Goal: Information Seeking & Learning: Learn about a topic

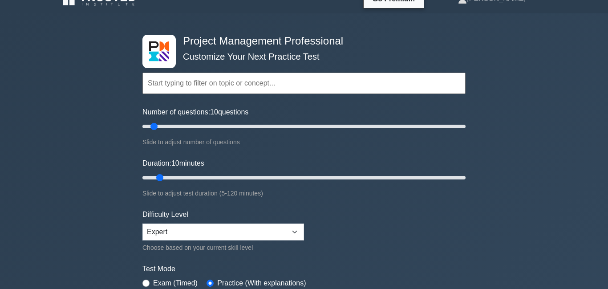
scroll to position [22, 0]
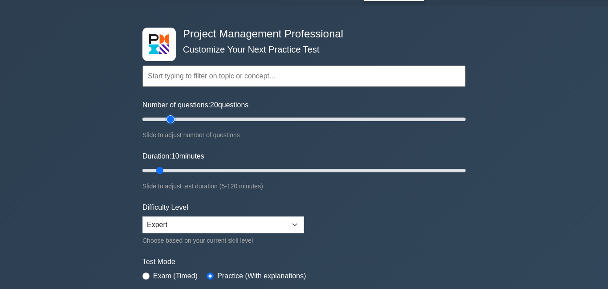
drag, startPoint x: 156, startPoint y: 119, endPoint x: 171, endPoint y: 121, distance: 14.8
type input "20"
click at [171, 121] on input "Number of questions: 20 questions" at bounding box center [303, 119] width 323 height 11
drag, startPoint x: 161, startPoint y: 171, endPoint x: 181, endPoint y: 170, distance: 20.0
type input "20"
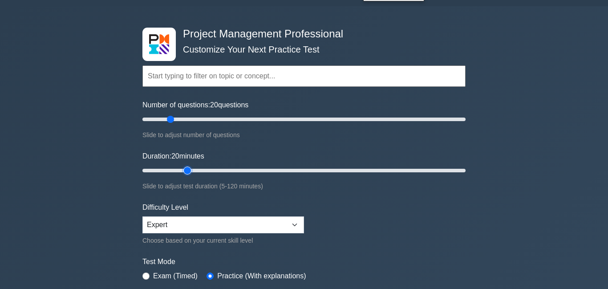
click at [181, 170] on input "Duration: 20 minutes" at bounding box center [303, 170] width 323 height 11
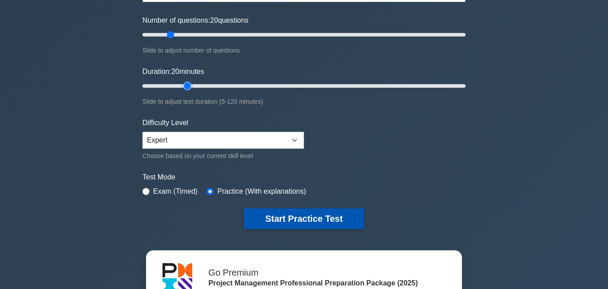
scroll to position [113, 0]
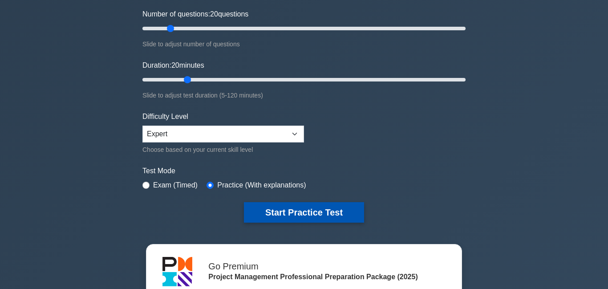
click at [281, 210] on button "Start Practice Test" at bounding box center [304, 212] width 120 height 20
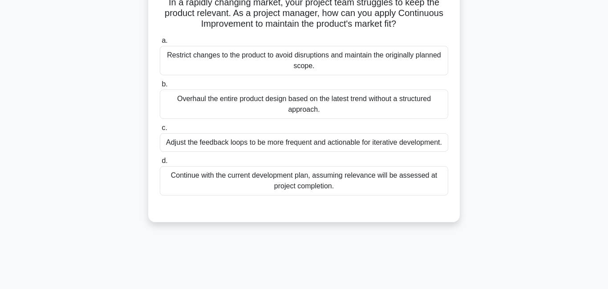
scroll to position [71, 0]
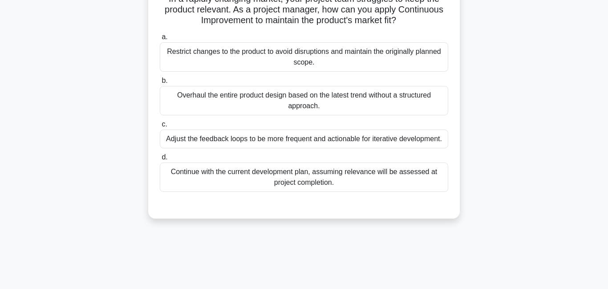
click at [247, 141] on div "Adjust the feedback loops to be more frequent and actionable for iterative deve…" at bounding box center [304, 138] width 288 height 19
click at [160, 127] on input "c. Adjust the feedback loops to be more frequent and actionable for iterative d…" at bounding box center [160, 124] width 0 height 6
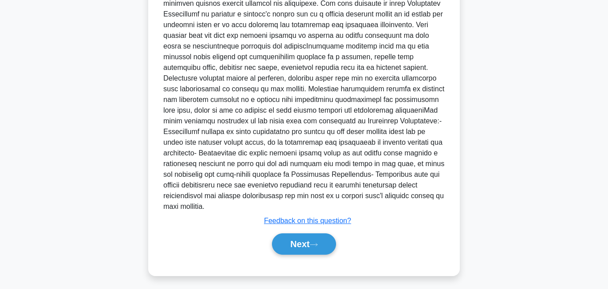
scroll to position [314, 0]
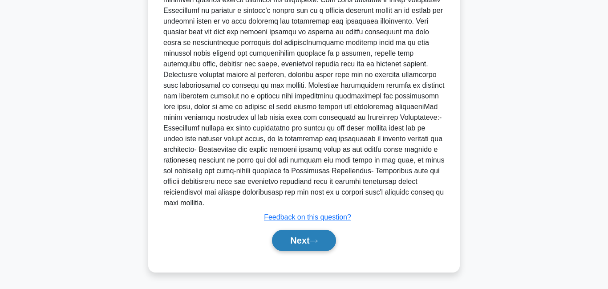
click at [299, 242] on button "Next" at bounding box center [304, 240] width 64 height 21
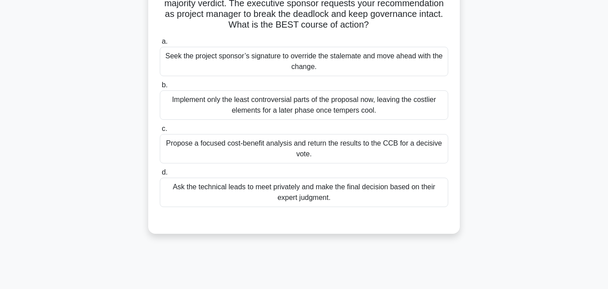
scroll to position [102, 0]
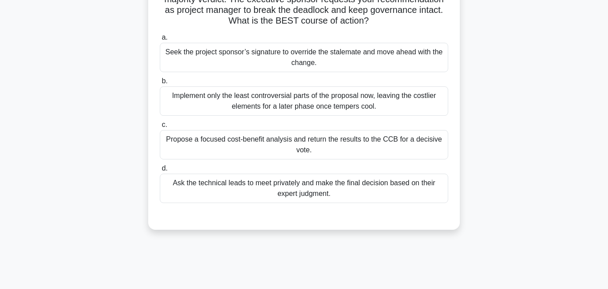
click at [310, 148] on div "Propose a focused cost-benefit analysis and return the results to the CCB for a…" at bounding box center [304, 144] width 288 height 29
click at [160, 128] on input "c. Propose a focused cost-benefit analysis and return the results to the CCB fo…" at bounding box center [160, 125] width 0 height 6
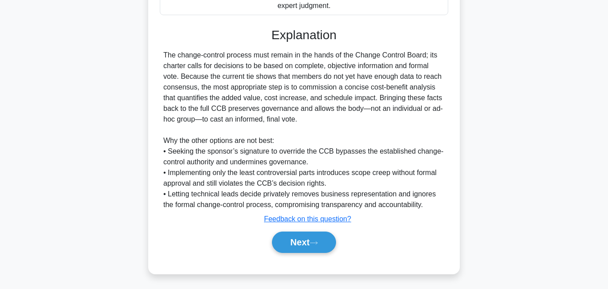
scroll to position [292, 0]
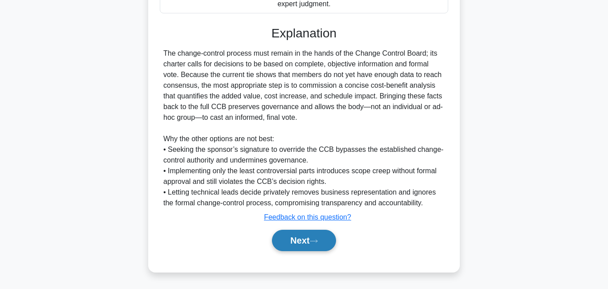
click at [295, 241] on button "Next" at bounding box center [304, 240] width 64 height 21
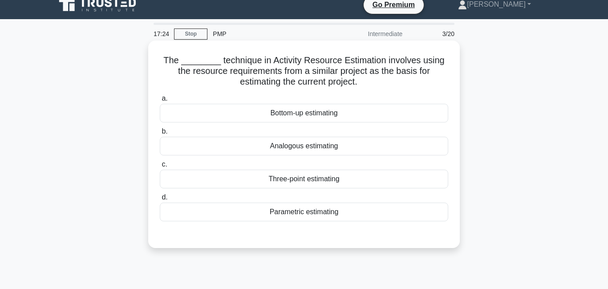
scroll to position [0, 0]
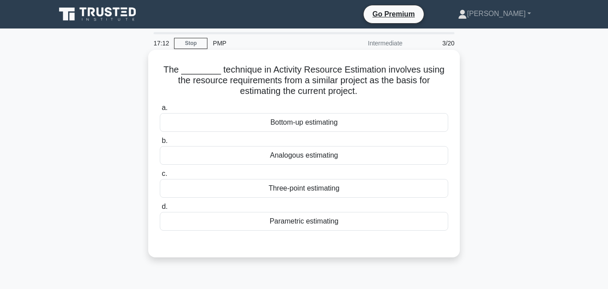
click at [326, 161] on div "Analogous estimating" at bounding box center [304, 155] width 288 height 19
click at [160, 144] on input "b. Analogous estimating" at bounding box center [160, 141] width 0 height 6
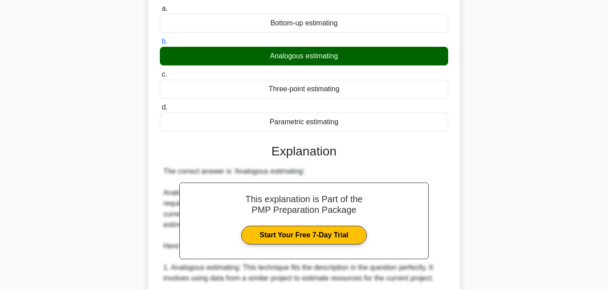
scroll to position [108, 0]
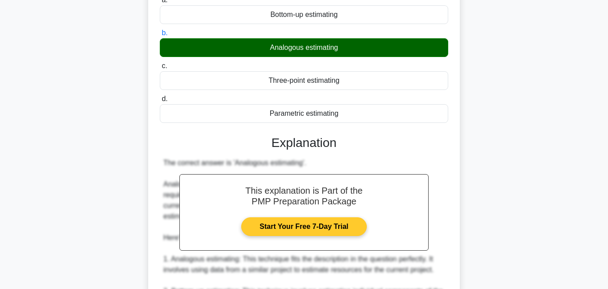
click at [300, 227] on link "Start Your Free 7-Day Trial" at bounding box center [303, 226] width 125 height 19
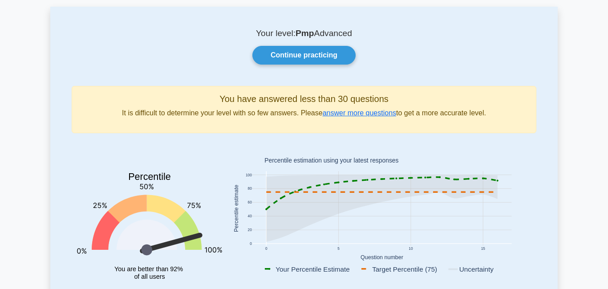
scroll to position [44, 0]
click at [331, 56] on link "Continue practicing" at bounding box center [303, 54] width 103 height 19
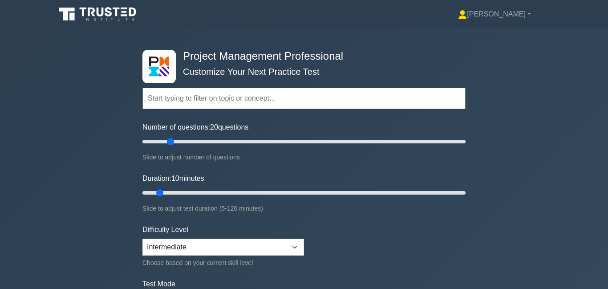
drag, startPoint x: 156, startPoint y: 141, endPoint x: 169, endPoint y: 142, distance: 13.4
type input "20"
click at [169, 142] on input "Number of questions: 20 questions" at bounding box center [303, 141] width 323 height 11
drag, startPoint x: 161, startPoint y: 193, endPoint x: 181, endPoint y: 193, distance: 20.5
type input "20"
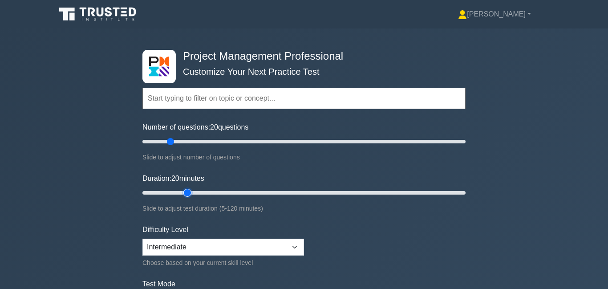
click at [181, 193] on input "Duration: 20 minutes" at bounding box center [303, 192] width 323 height 11
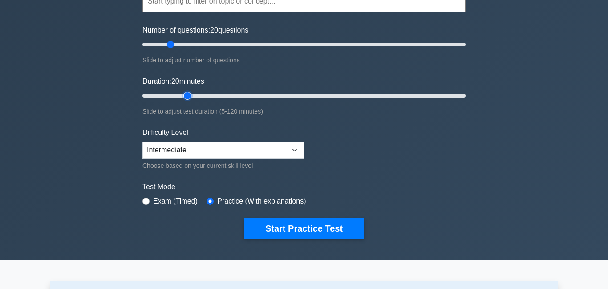
scroll to position [98, 0]
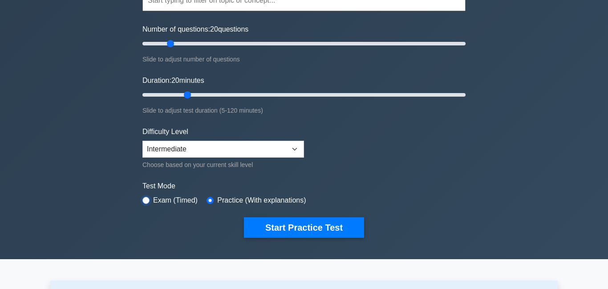
click at [147, 201] on input "radio" at bounding box center [145, 200] width 7 height 7
radio input "true"
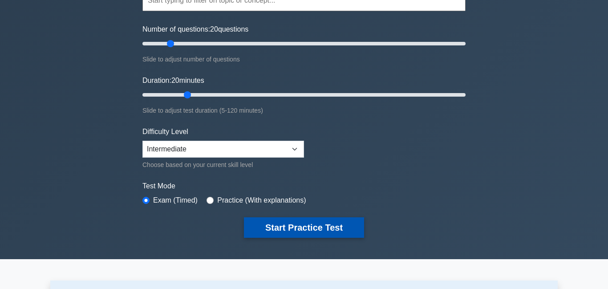
click at [290, 227] on button "Start Practice Test" at bounding box center [304, 227] width 120 height 20
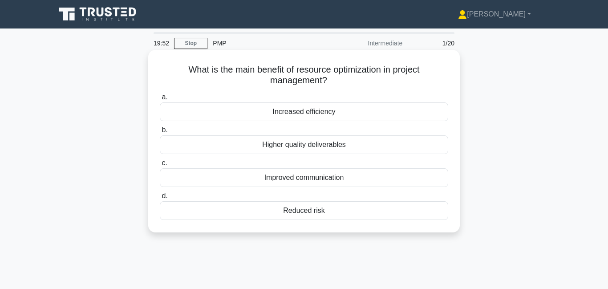
click at [278, 115] on div "Increased efficiency" at bounding box center [304, 111] width 288 height 19
click at [160, 100] on input "a. Increased efficiency" at bounding box center [160, 97] width 0 height 6
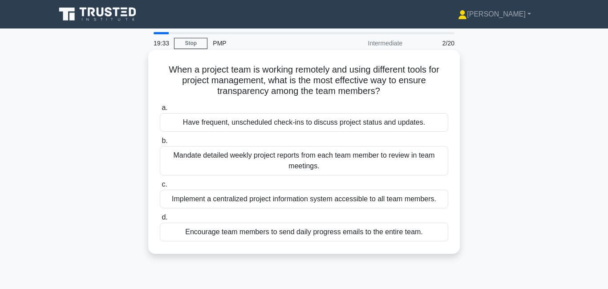
click at [258, 201] on div "Implement a centralized project information system accessible to all team membe…" at bounding box center [304, 198] width 288 height 19
click at [160, 187] on input "c. Implement a centralized project information system accessible to all team me…" at bounding box center [160, 184] width 0 height 6
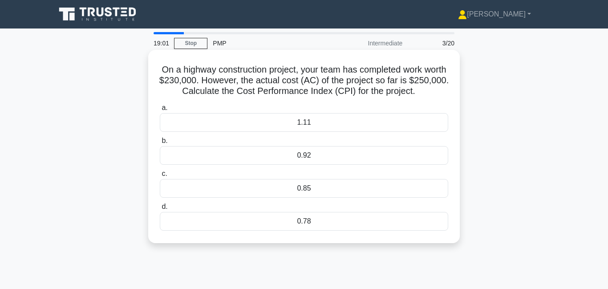
click at [372, 157] on div "0.92" at bounding box center [304, 155] width 288 height 19
click at [160, 144] on input "b. 0.92" at bounding box center [160, 141] width 0 height 6
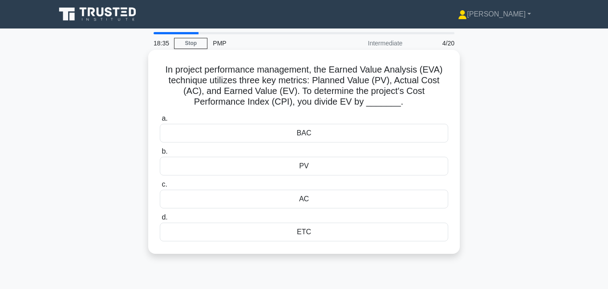
click at [313, 198] on div "AC" at bounding box center [304, 198] width 288 height 19
click at [160, 187] on input "c. AC" at bounding box center [160, 184] width 0 height 6
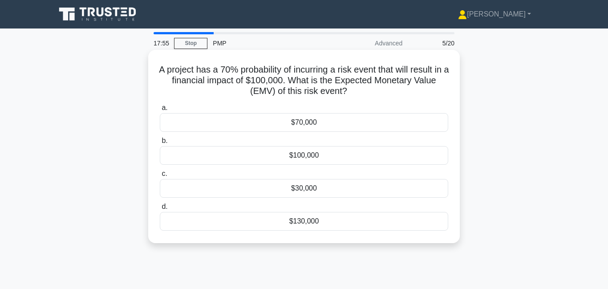
click at [322, 125] on div "$70,000" at bounding box center [304, 122] width 288 height 19
click at [160, 111] on input "a. $70,000" at bounding box center [160, 108] width 0 height 6
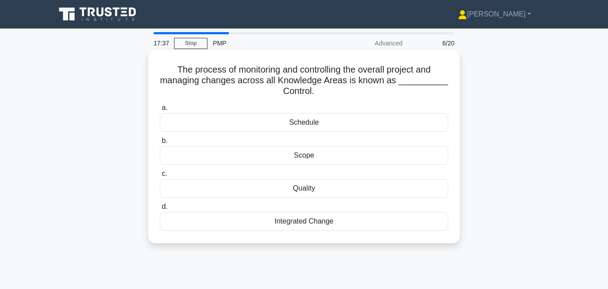
click at [270, 187] on div "Quality" at bounding box center [304, 188] width 288 height 19
click at [160, 177] on input "c. Quality" at bounding box center [160, 174] width 0 height 6
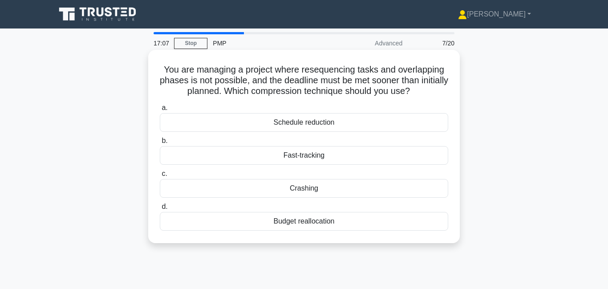
click at [308, 191] on div "Crashing" at bounding box center [304, 188] width 288 height 19
click at [160, 177] on input "c. Crashing" at bounding box center [160, 174] width 0 height 6
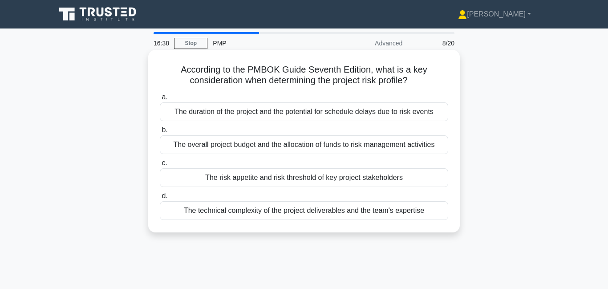
click at [290, 179] on div "The risk appetite and risk threshold of key project stakeholders" at bounding box center [304, 177] width 288 height 19
click at [160, 166] on input "c. The risk appetite and risk threshold of key project stakeholders" at bounding box center [160, 163] width 0 height 6
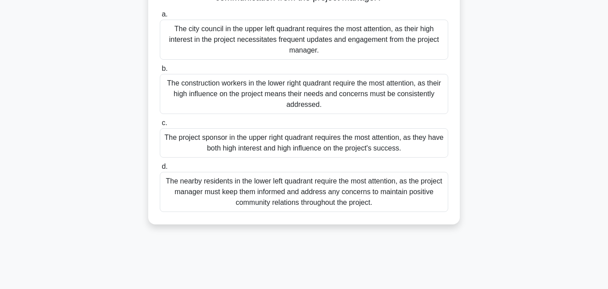
scroll to position [158, 0]
click at [267, 148] on div "The project sponsor in the upper right quadrant requires the most attention, as…" at bounding box center [304, 141] width 288 height 29
click at [160, 125] on input "c. The project sponsor in the upper right quadrant requires the most attention,…" at bounding box center [160, 122] width 0 height 6
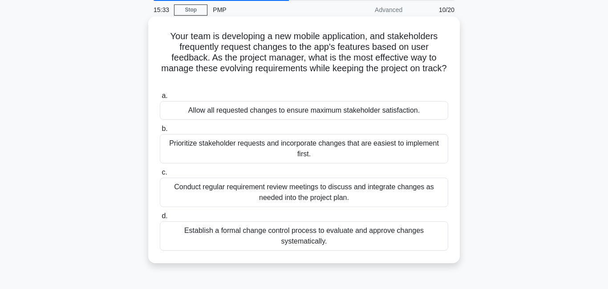
scroll to position [35, 0]
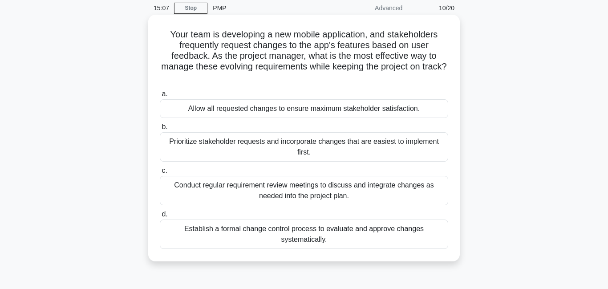
click at [269, 176] on div "Conduct regular requirement review meetings to discuss and integrate changes as…" at bounding box center [304, 190] width 288 height 29
click at [160, 173] on input "c. Conduct regular requirement review meetings to discuss and integrate changes…" at bounding box center [160, 171] width 0 height 6
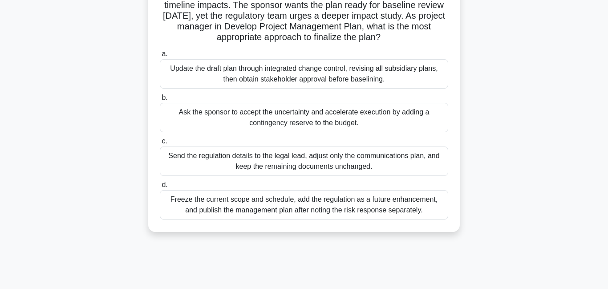
scroll to position [85, 0]
click at [264, 85] on div "Update the draft plan through integrated change control, revising all subsidiar…" at bounding box center [304, 74] width 288 height 29
click at [160, 57] on input "a. Update the draft plan through integrated change control, revising all subsid…" at bounding box center [160, 55] width 0 height 6
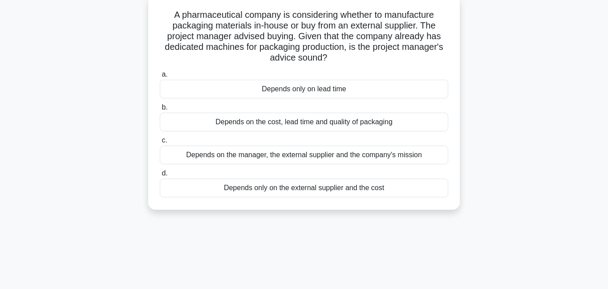
scroll to position [61, 0]
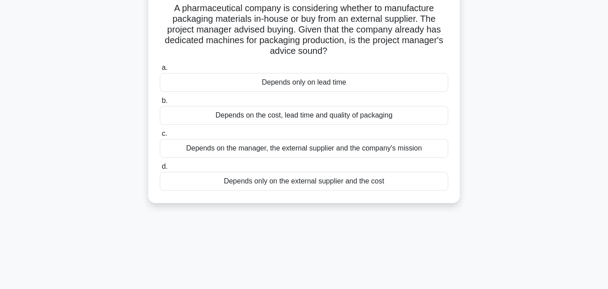
click at [239, 117] on div "Depends on the cost, lead time and quality of packaging" at bounding box center [304, 115] width 288 height 19
click at [160, 104] on input "b. Depends on the cost, lead time and quality of packaging" at bounding box center [160, 101] width 0 height 6
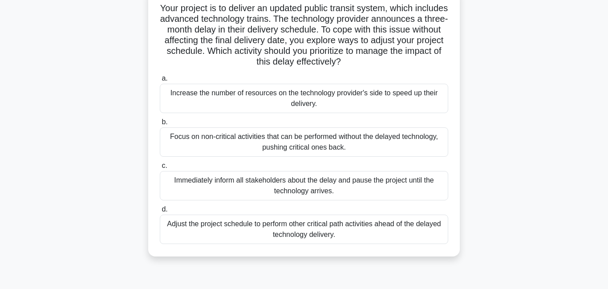
scroll to position [62, 0]
click at [253, 148] on div "Focus on non-critical activities that can be performed without the delayed tech…" at bounding box center [304, 141] width 288 height 29
click at [160, 125] on input "b. Focus on non-critical activities that can be performed without the delayed t…" at bounding box center [160, 122] width 0 height 6
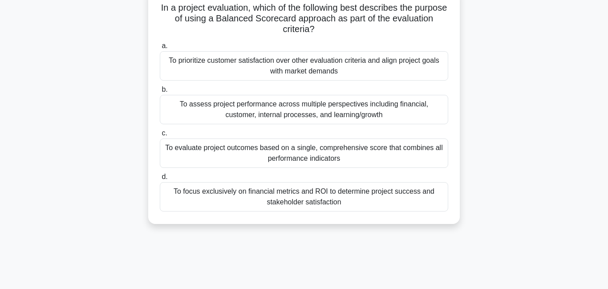
click at [279, 161] on div "To evaluate project outcomes based on a single, comprehensive score that combin…" at bounding box center [304, 152] width 288 height 29
click at [160, 136] on input "c. To evaluate project outcomes based on a single, comprehensive score that com…" at bounding box center [160, 133] width 0 height 6
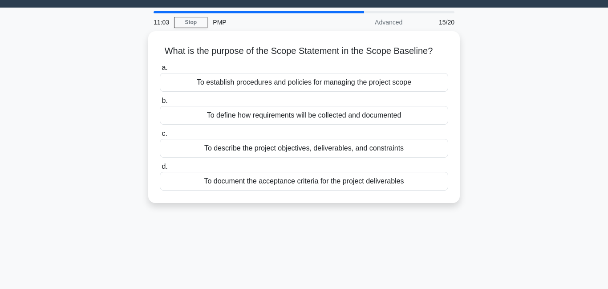
scroll to position [0, 0]
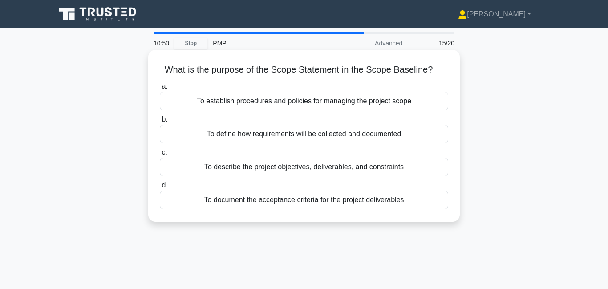
click at [270, 169] on div "To describe the project objectives, deliverables, and constraints" at bounding box center [304, 166] width 288 height 19
click at [160, 155] on input "c. To describe the project objectives, deliverables, and constraints" at bounding box center [160, 152] width 0 height 6
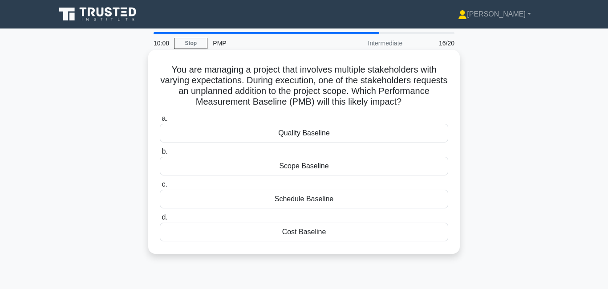
click at [277, 168] on div "Scope Baseline" at bounding box center [304, 166] width 288 height 19
click at [160, 154] on input "b. Scope Baseline" at bounding box center [160, 152] width 0 height 6
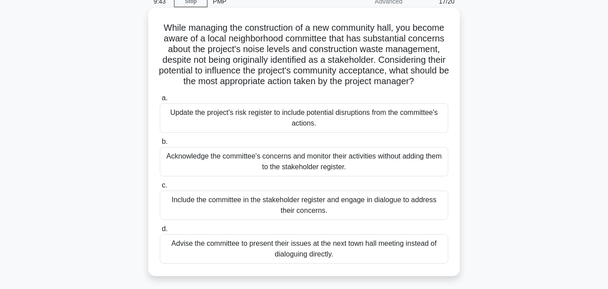
scroll to position [50, 0]
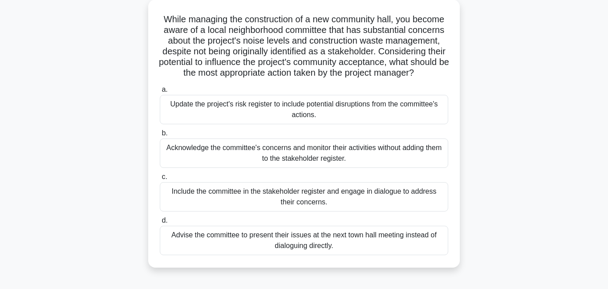
click at [280, 200] on div "Include the committee in the stakeholder register and engage in dialogue to add…" at bounding box center [304, 196] width 288 height 29
click at [160, 180] on input "c. Include the committee in the stakeholder register and engage in dialogue to …" at bounding box center [160, 177] width 0 height 6
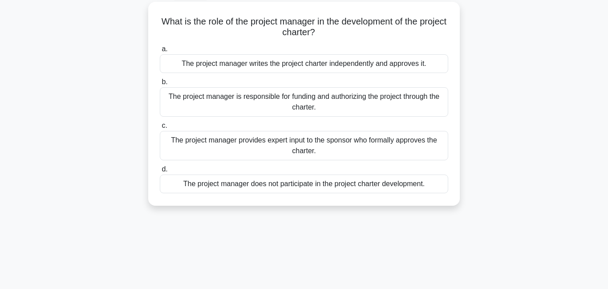
scroll to position [0, 0]
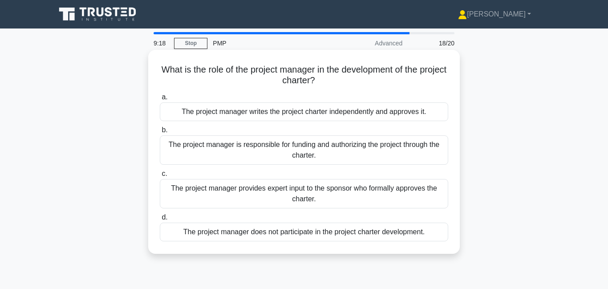
click at [281, 190] on div "The project manager provides expert input to the sponsor who formally approves …" at bounding box center [304, 193] width 288 height 29
click at [160, 177] on input "c. The project manager provides expert input to the sponsor who formally approv…" at bounding box center [160, 174] width 0 height 6
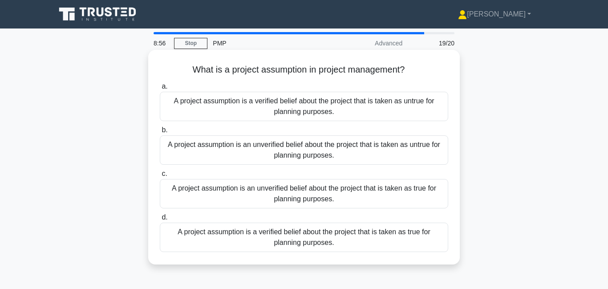
click at [307, 191] on div "A project assumption is an unverified belief about the project that is taken as…" at bounding box center [304, 193] width 288 height 29
click at [160, 177] on input "c. A project assumption is an unverified belief about the project that is taken…" at bounding box center [160, 174] width 0 height 6
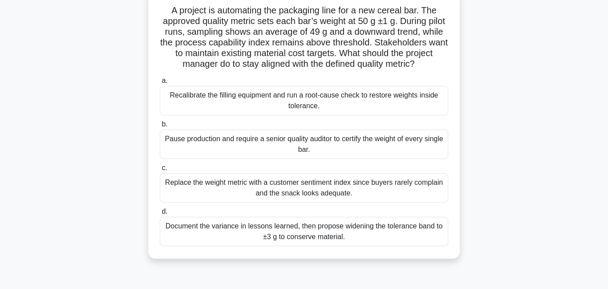
scroll to position [75, 0]
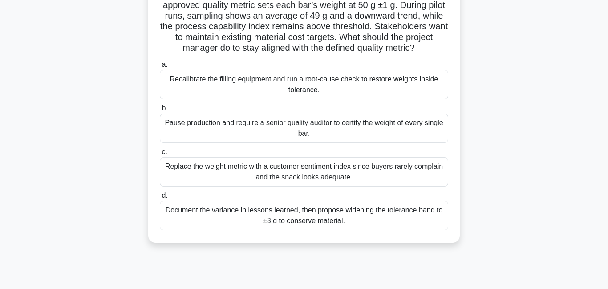
click at [266, 89] on div "Recalibrate the filling equipment and run a root-cause check to restore weights…" at bounding box center [304, 84] width 288 height 29
click at [160, 68] on input "a. Recalibrate the filling equipment and run a root-cause check to restore weig…" at bounding box center [160, 65] width 0 height 6
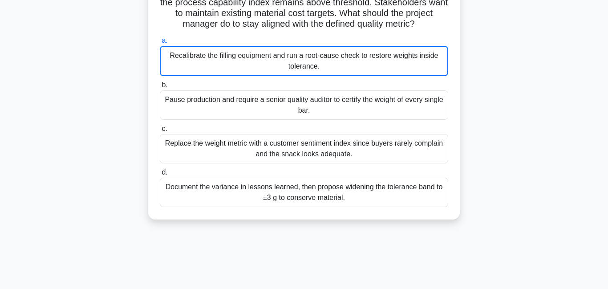
scroll to position [125, 0]
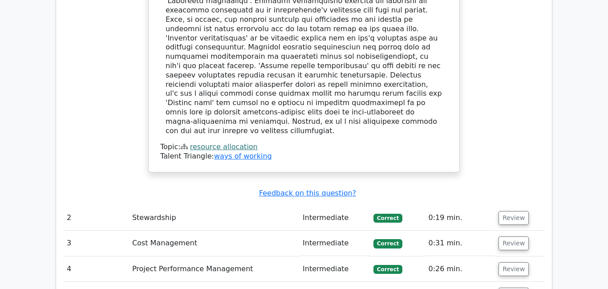
scroll to position [956, 0]
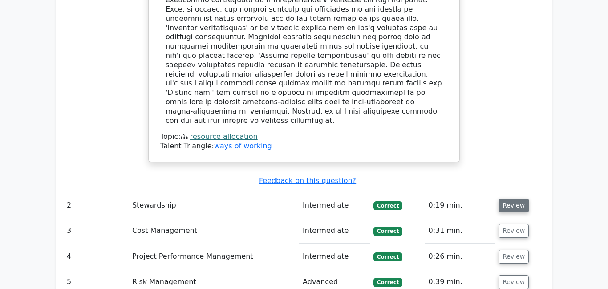
click at [504, 198] on button "Review" at bounding box center [513, 205] width 30 height 14
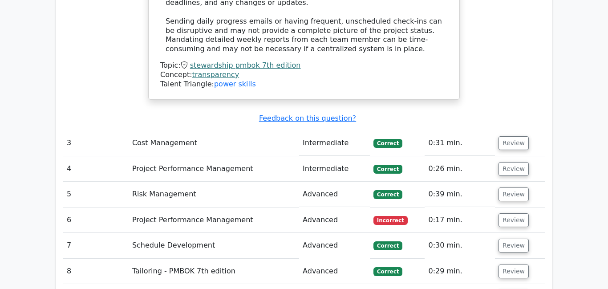
scroll to position [1472, 0]
click at [500, 136] on button "Review" at bounding box center [513, 143] width 30 height 14
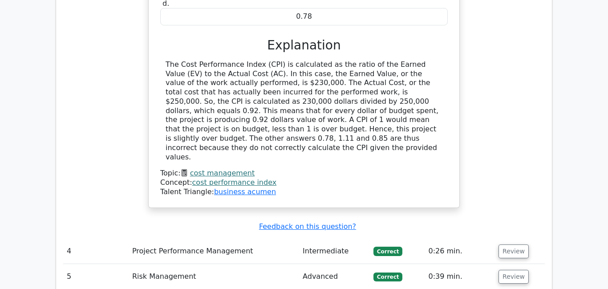
scroll to position [1786, 0]
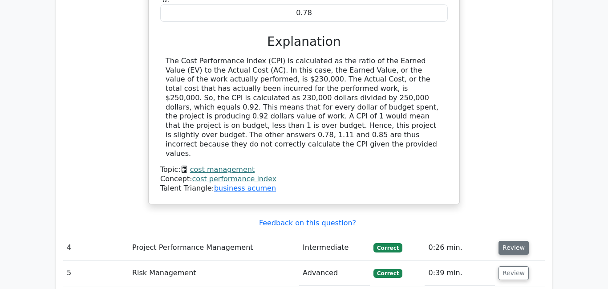
click at [512, 241] on button "Review" at bounding box center [513, 248] width 30 height 14
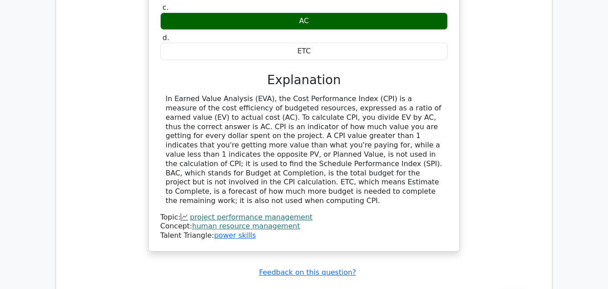
scroll to position [2198, 0]
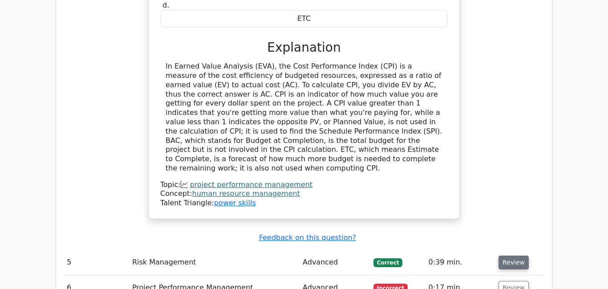
click at [516, 255] on button "Review" at bounding box center [513, 262] width 30 height 14
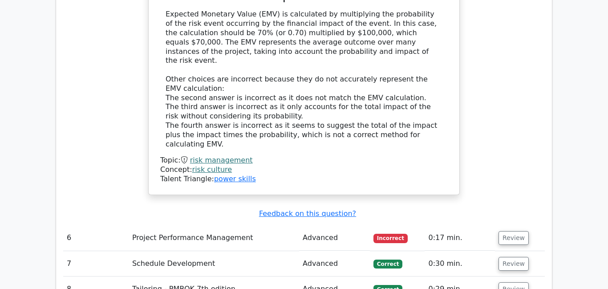
scroll to position [2669, 0]
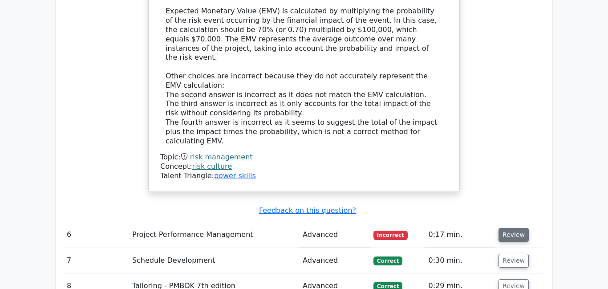
click at [513, 228] on button "Review" at bounding box center [513, 235] width 30 height 14
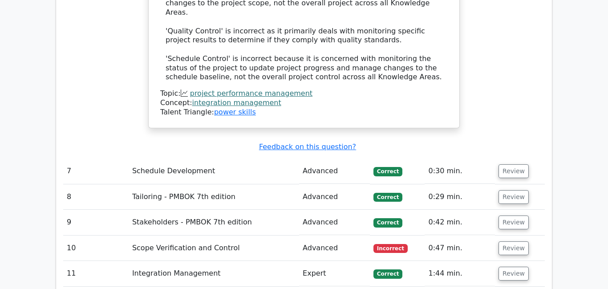
scroll to position [3270, 0]
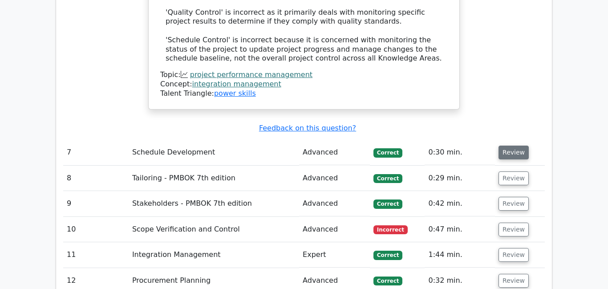
click at [498, 145] on button "Review" at bounding box center [513, 152] width 30 height 14
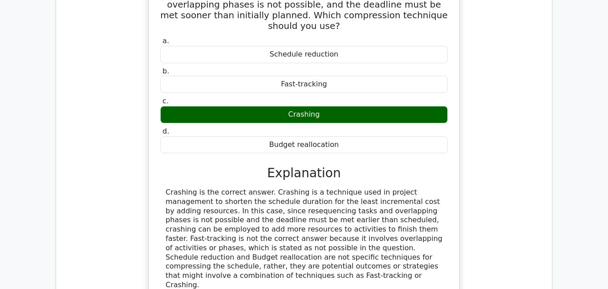
scroll to position [3482, 0]
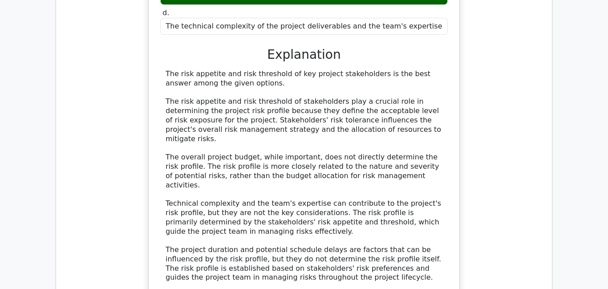
scroll to position [4005, 0]
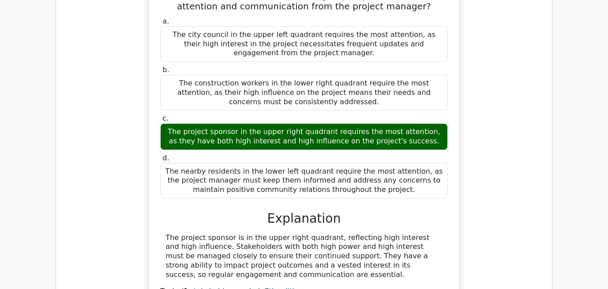
scroll to position [4490, 0]
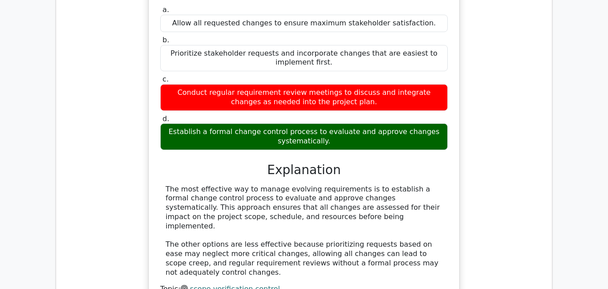
scroll to position [4953, 0]
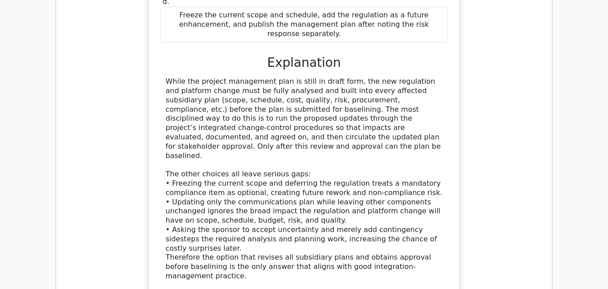
scroll to position [5544, 0]
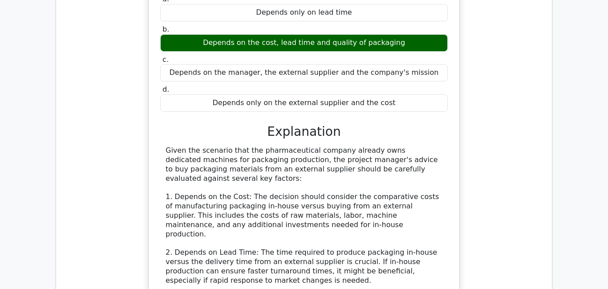
scroll to position [6021, 0]
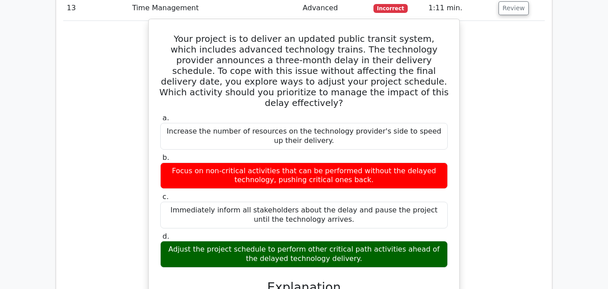
scroll to position [6484, 0]
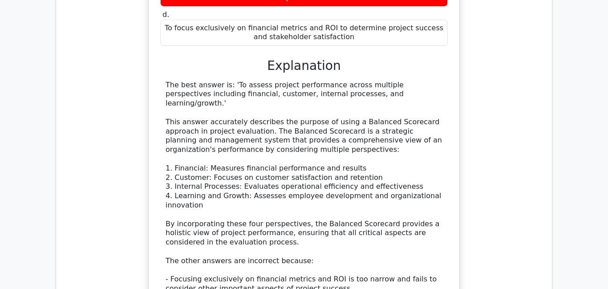
scroll to position [7235, 0]
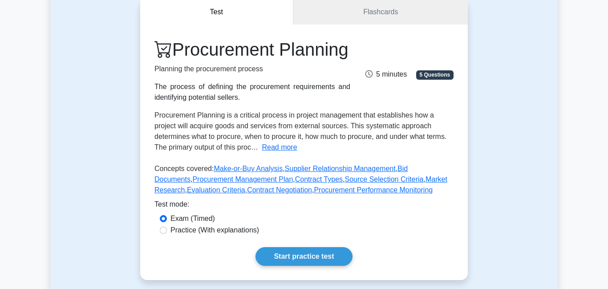
scroll to position [86, 0]
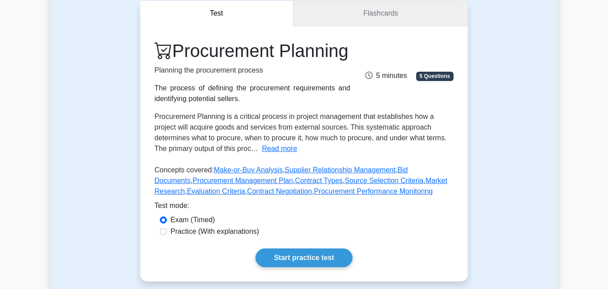
click at [374, 22] on link "Flashcards" at bounding box center [380, 13] width 174 height 25
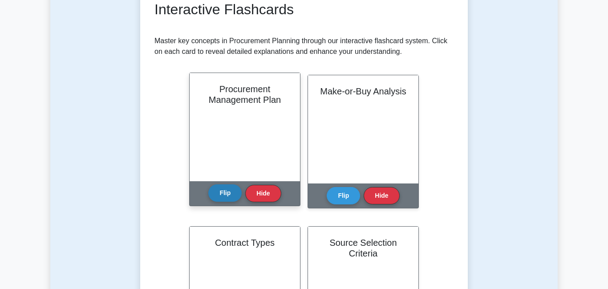
scroll to position [171, 0]
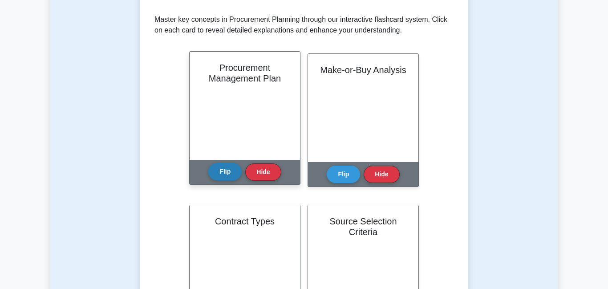
click at [230, 175] on button "Flip" at bounding box center [224, 171] width 33 height 17
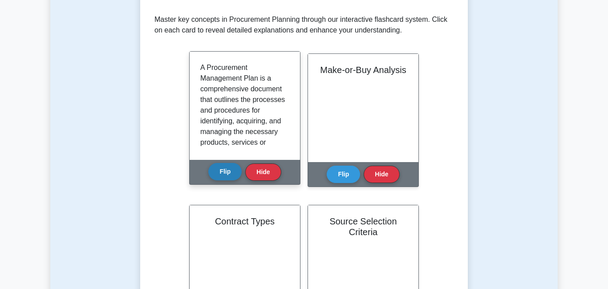
click at [230, 174] on button "Flip" at bounding box center [224, 171] width 33 height 17
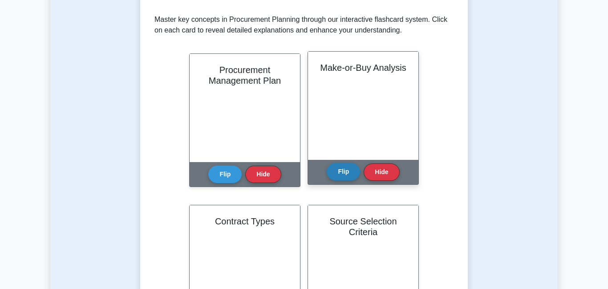
click at [345, 175] on button "Flip" at bounding box center [342, 171] width 33 height 17
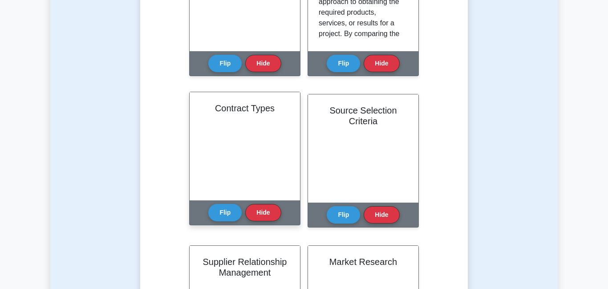
scroll to position [46, 0]
click at [224, 215] on button "Flip" at bounding box center [224, 211] width 33 height 17
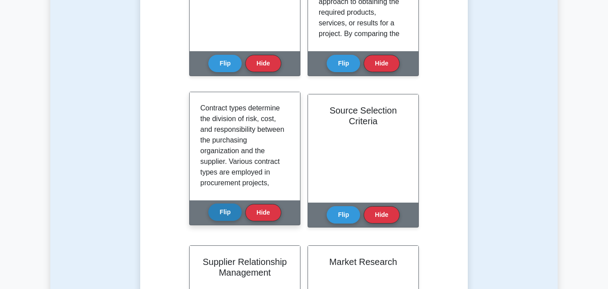
click at [223, 213] on button "Flip" at bounding box center [224, 211] width 33 height 17
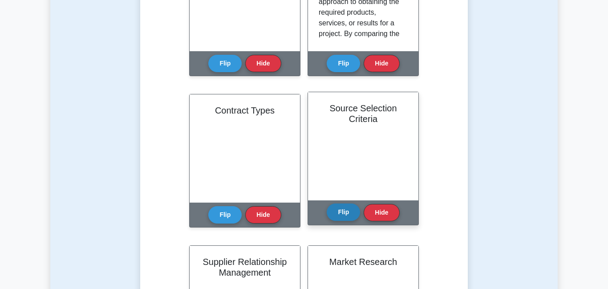
click at [332, 215] on button "Flip" at bounding box center [342, 211] width 33 height 17
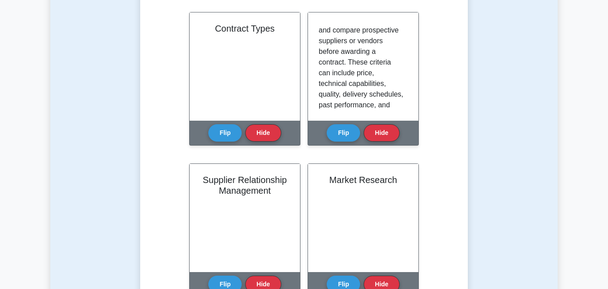
scroll to position [399, 0]
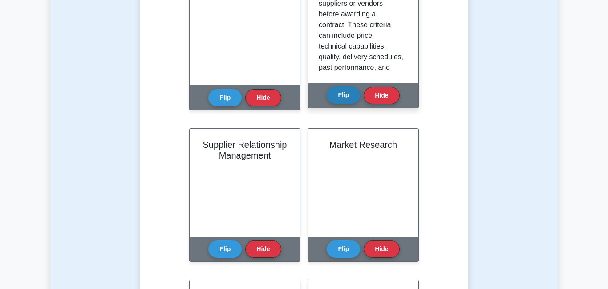
click at [338, 93] on button "Flip" at bounding box center [342, 94] width 33 height 17
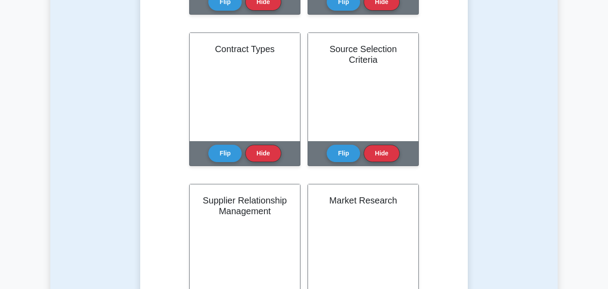
scroll to position [336, 0]
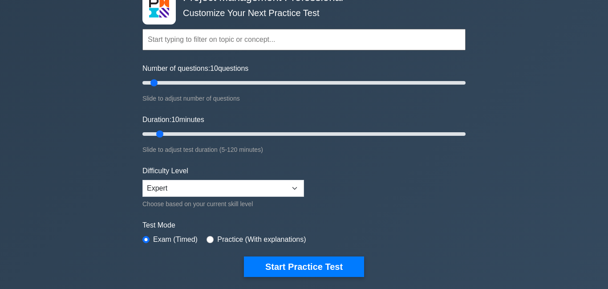
scroll to position [60, 0]
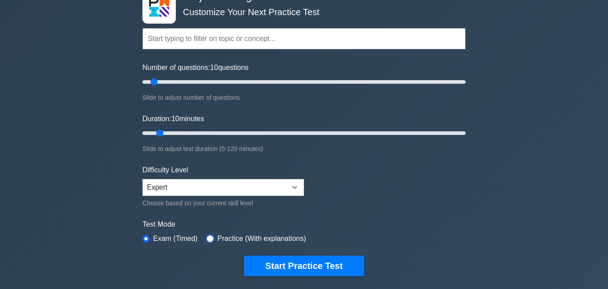
click at [209, 239] on input "radio" at bounding box center [209, 238] width 7 height 7
radio input "true"
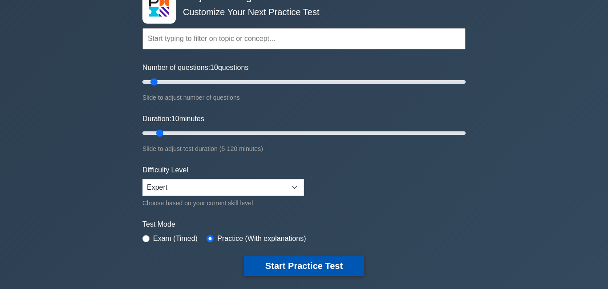
click at [297, 270] on button "Start Practice Test" at bounding box center [304, 265] width 120 height 20
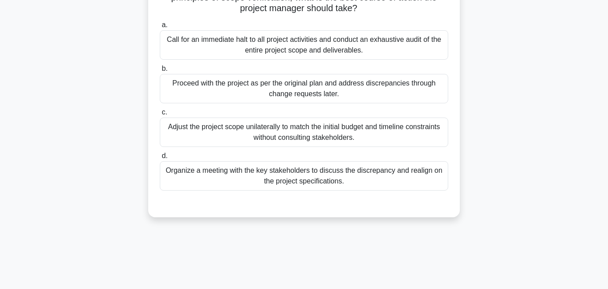
scroll to position [158, 0]
click at [223, 173] on div "Organize a meeting with the key stakeholders to discuss the discrepancy and rea…" at bounding box center [304, 175] width 288 height 29
click at [160, 158] on input "d. Organize a meeting with the key stakeholders to discuss the discrepancy and …" at bounding box center [160, 156] width 0 height 6
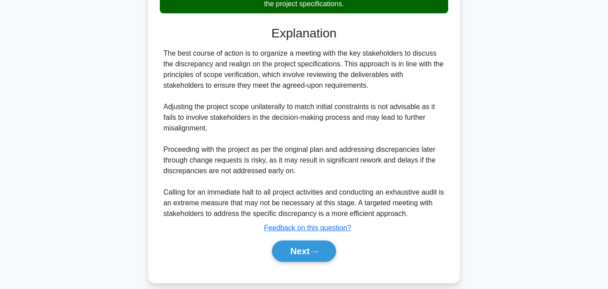
scroll to position [346, 0]
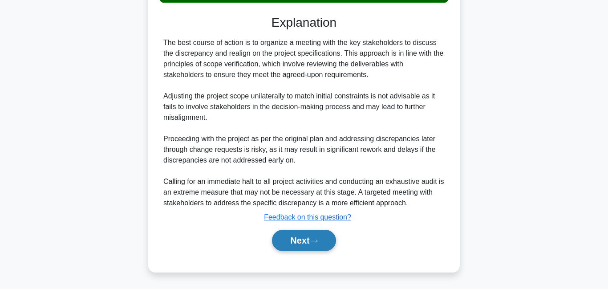
click at [292, 240] on button "Next" at bounding box center [304, 240] width 64 height 21
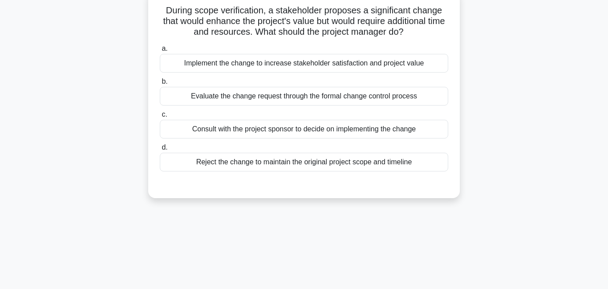
scroll to position [0, 0]
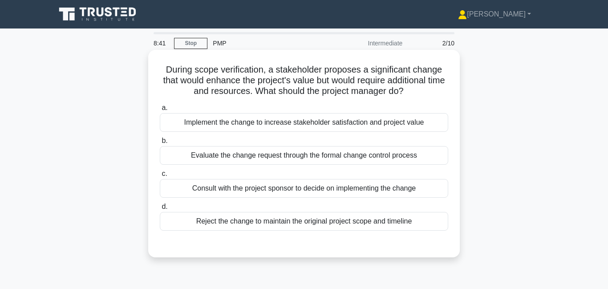
click at [258, 155] on div "Evaluate the change request through the formal change control process" at bounding box center [304, 155] width 288 height 19
click at [160, 144] on input "b. Evaluate the change request through the formal change control process" at bounding box center [160, 141] width 0 height 6
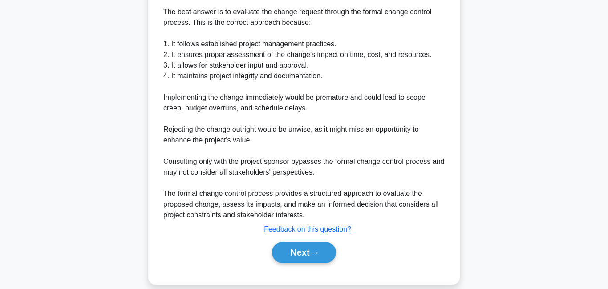
scroll to position [263, 0]
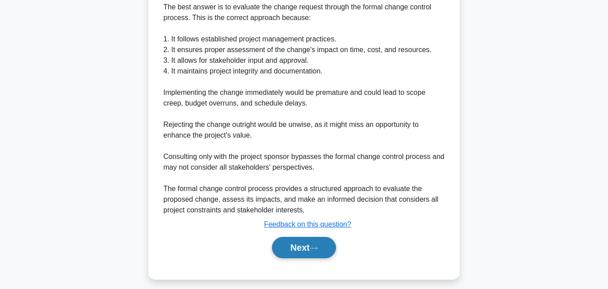
click at [294, 246] on button "Next" at bounding box center [304, 247] width 64 height 21
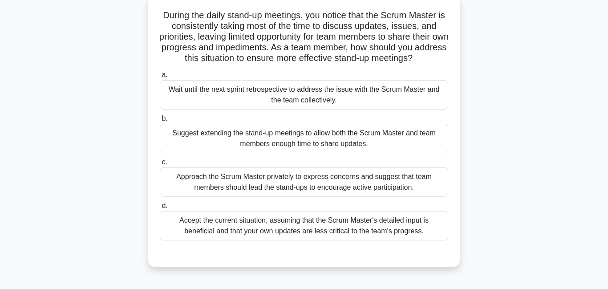
scroll to position [59, 0]
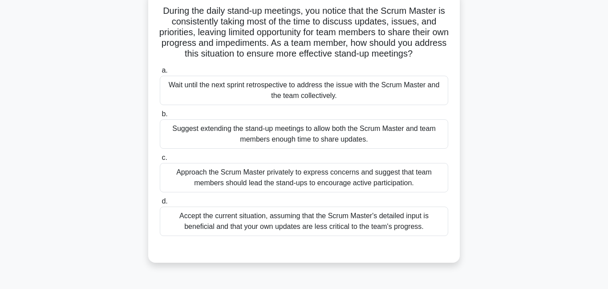
click at [276, 141] on div "Suggest extending the stand-up meetings to allow both the Scrum Master and team…" at bounding box center [304, 133] width 288 height 29
click at [160, 117] on input "b. Suggest extending the stand-up meetings to allow both the Scrum Master and t…" at bounding box center [160, 114] width 0 height 6
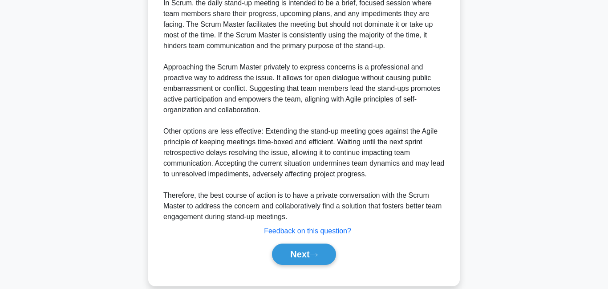
scroll to position [347, 0]
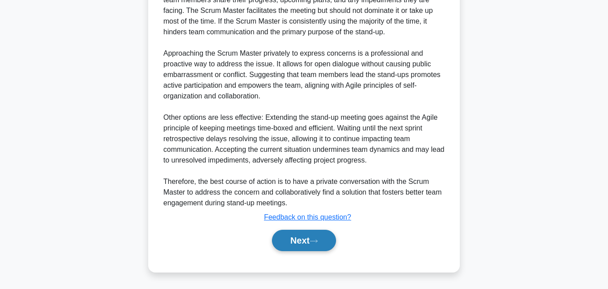
click at [294, 243] on button "Next" at bounding box center [304, 240] width 64 height 21
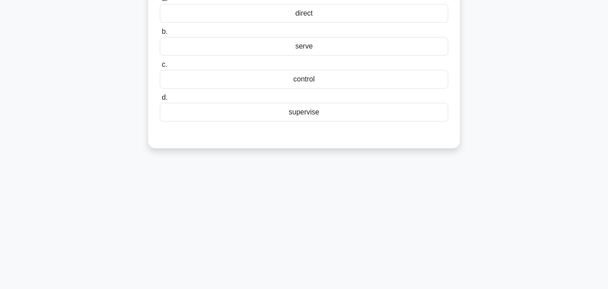
scroll to position [0, 0]
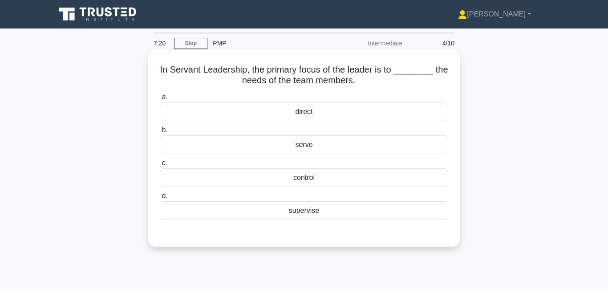
click at [281, 149] on div "serve" at bounding box center [304, 144] width 288 height 19
click at [160, 133] on input "b. serve" at bounding box center [160, 130] width 0 height 6
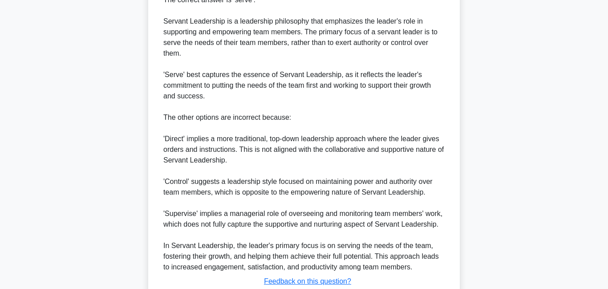
scroll to position [324, 0]
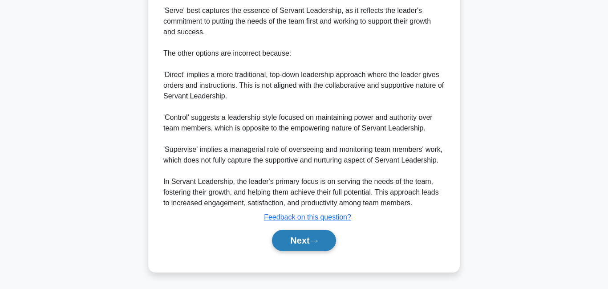
drag, startPoint x: 310, startPoint y: 242, endPoint x: 307, endPoint y: 230, distance: 12.3
click at [308, 243] on button "Next" at bounding box center [304, 240] width 64 height 21
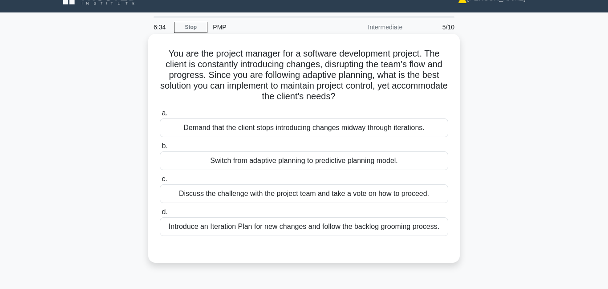
scroll to position [16, 0]
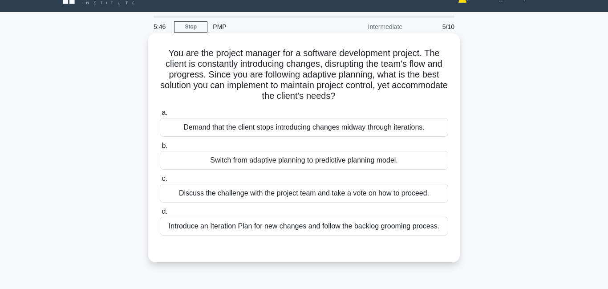
click at [230, 227] on div "Introduce an Iteration Plan for new changes and follow the backlog grooming pro…" at bounding box center [304, 226] width 288 height 19
click at [160, 214] on input "d. Introduce an Iteration Plan for new changes and follow the backlog grooming …" at bounding box center [160, 212] width 0 height 6
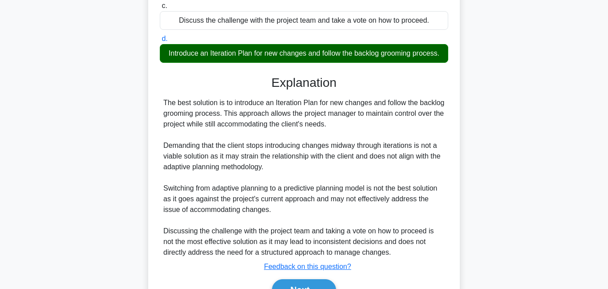
scroll to position [239, 0]
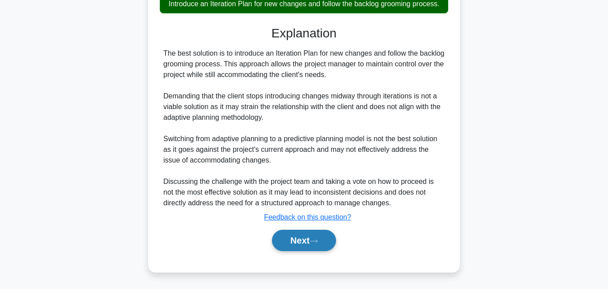
click at [299, 244] on button "Next" at bounding box center [304, 240] width 64 height 21
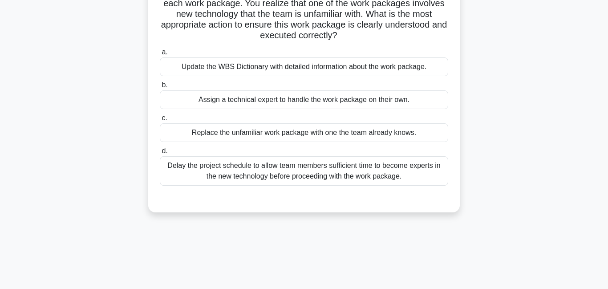
scroll to position [89, 0]
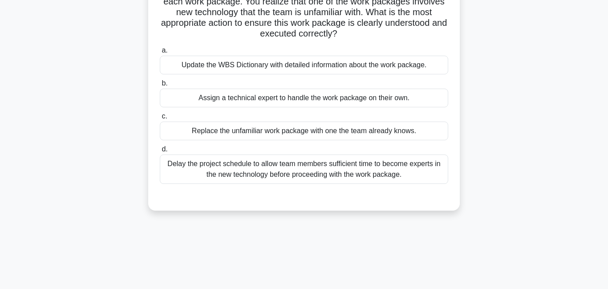
click at [314, 67] on div "Update the WBS Dictionary with detailed information about the work package." at bounding box center [304, 65] width 288 height 19
click at [160, 53] on input "a. Update the WBS Dictionary with detailed information about the work package." at bounding box center [160, 51] width 0 height 6
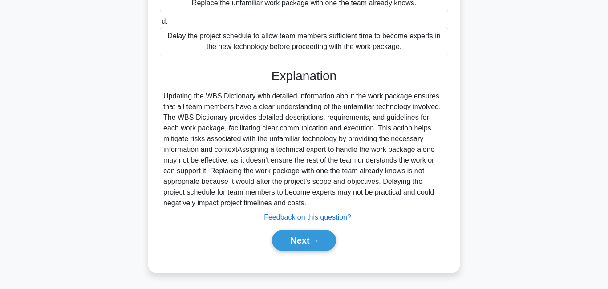
scroll to position [218, 0]
click at [302, 238] on button "Next" at bounding box center [304, 240] width 64 height 21
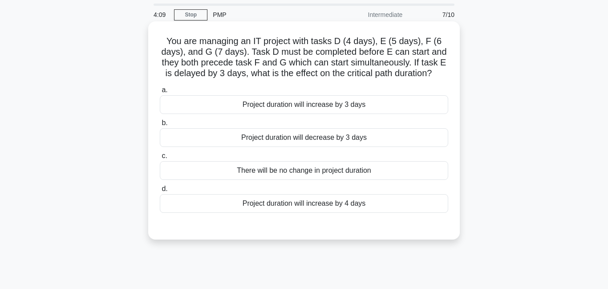
scroll to position [31, 0]
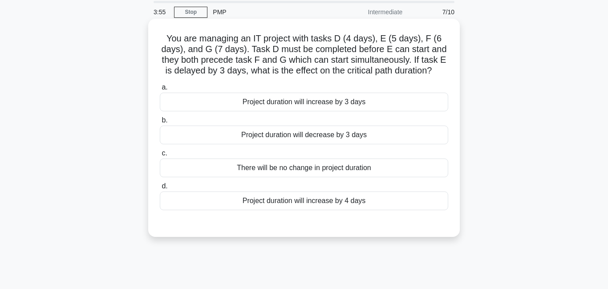
click at [252, 107] on div "Project duration will increase by 3 days" at bounding box center [304, 102] width 288 height 19
click at [160, 90] on input "a. Project duration will increase by 3 days" at bounding box center [160, 88] width 0 height 6
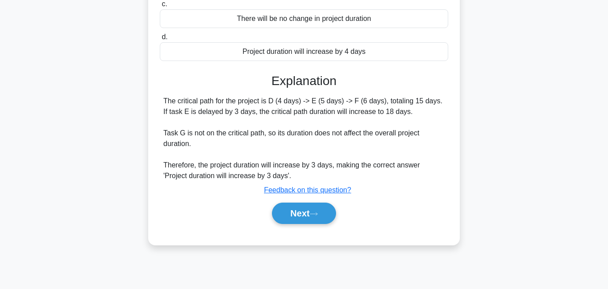
scroll to position [185, 0]
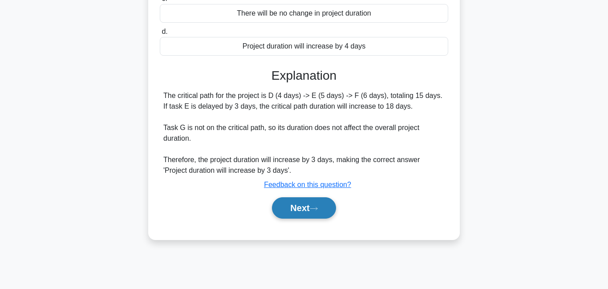
click at [288, 210] on button "Next" at bounding box center [304, 207] width 64 height 21
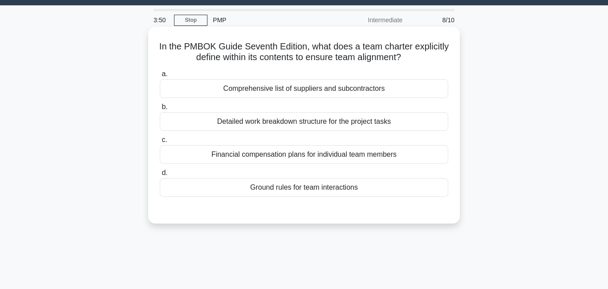
scroll to position [10, 0]
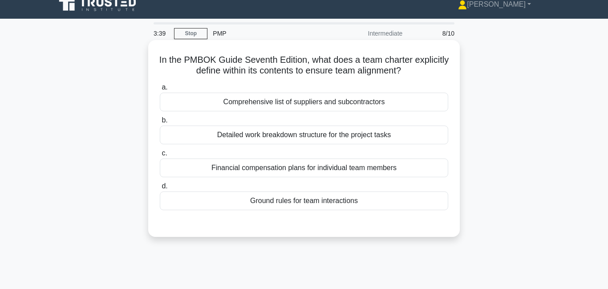
click at [292, 204] on div "Ground rules for team interactions" at bounding box center [304, 200] width 288 height 19
click at [160, 189] on input "d. Ground rules for team interactions" at bounding box center [160, 186] width 0 height 6
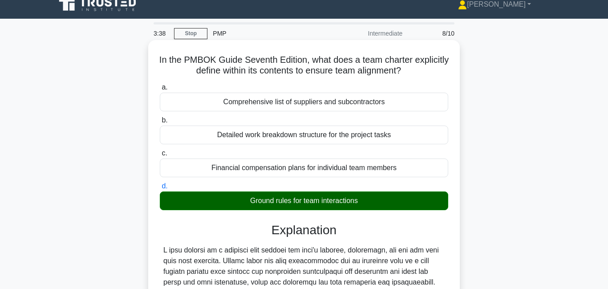
scroll to position [192, 0]
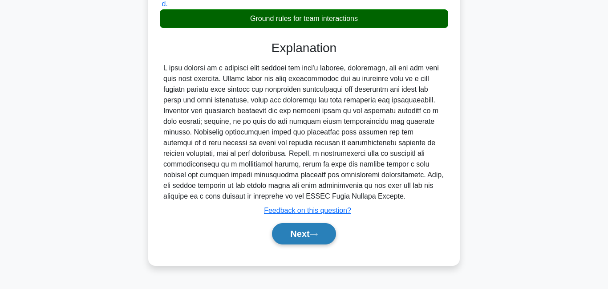
click at [288, 233] on button "Next" at bounding box center [304, 233] width 64 height 21
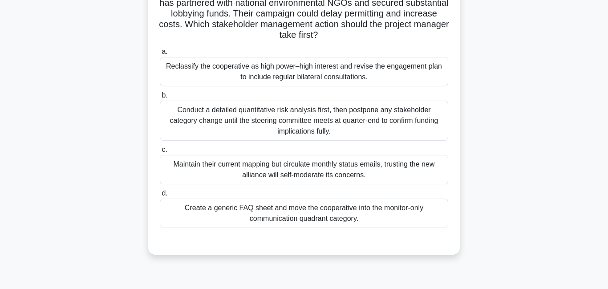
scroll to position [100, 0]
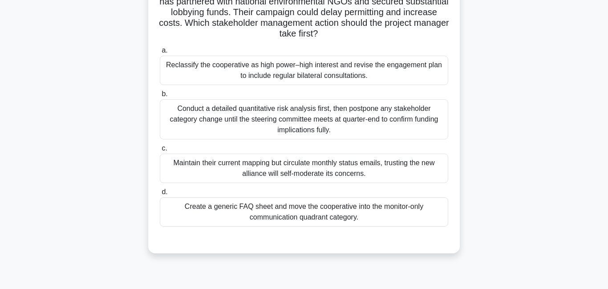
click at [347, 69] on div "Reclassify the cooperative as high power–high interest and revise the engagemen…" at bounding box center [304, 70] width 288 height 29
click at [160, 53] on input "a. Reclassify the cooperative as high power–high interest and revise the engage…" at bounding box center [160, 51] width 0 height 6
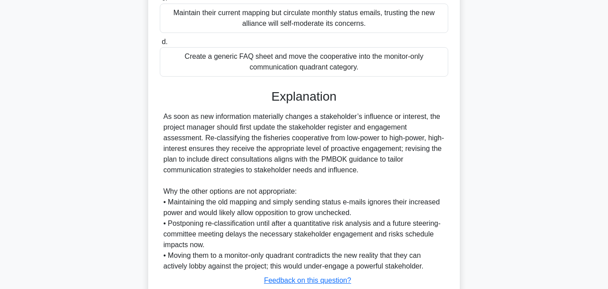
scroll to position [314, 0]
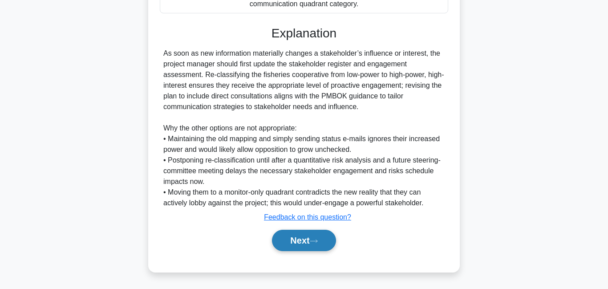
click at [291, 240] on button "Next" at bounding box center [304, 240] width 64 height 21
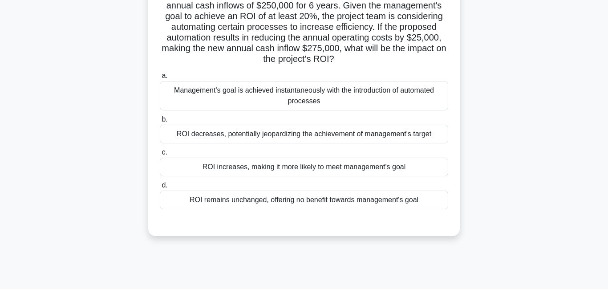
scroll to position [79, 0]
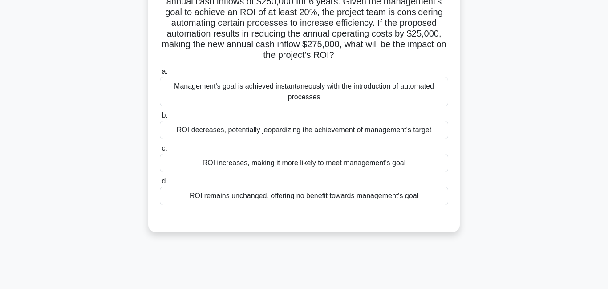
click at [278, 170] on div "ROI increases, making it more likely to meet management's goal" at bounding box center [304, 162] width 288 height 19
click at [160, 151] on input "c. ROI increases, making it more likely to meet management's goal" at bounding box center [160, 148] width 0 height 6
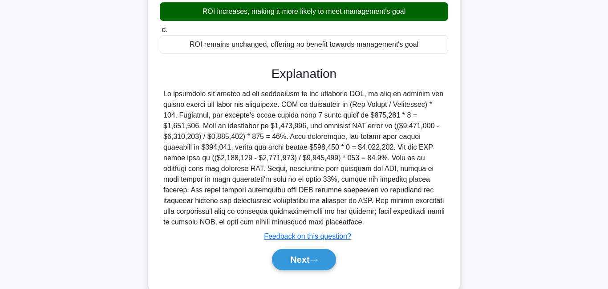
scroll to position [250, 0]
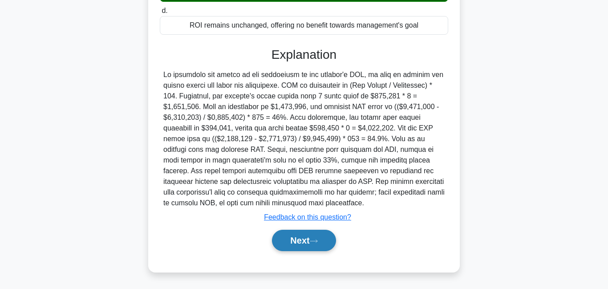
click at [321, 245] on button "Next" at bounding box center [304, 240] width 64 height 21
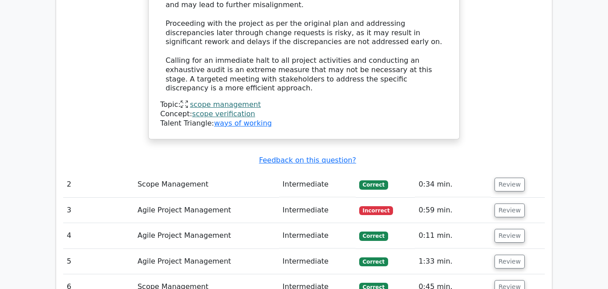
scroll to position [995, 0]
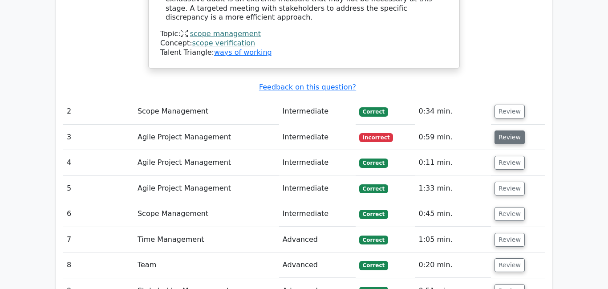
click at [500, 130] on button "Review" at bounding box center [509, 137] width 30 height 14
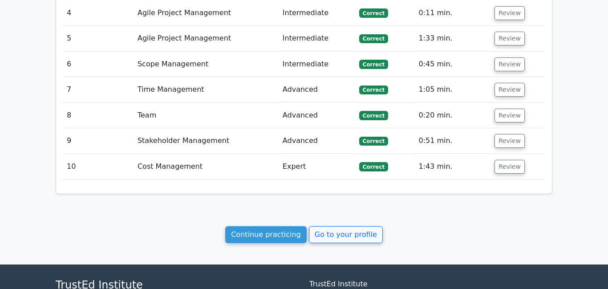
scroll to position [1731, 0]
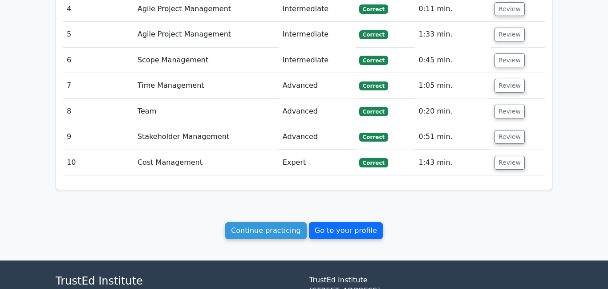
click at [329, 222] on link "Go to your profile" at bounding box center [346, 230] width 74 height 17
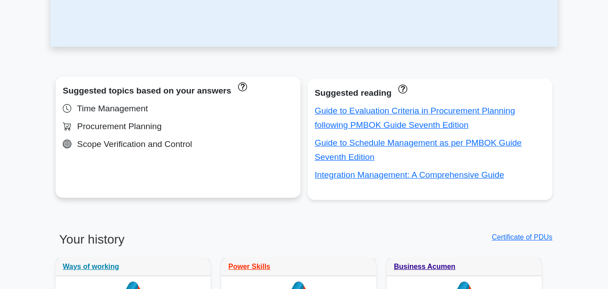
scroll to position [271, 0]
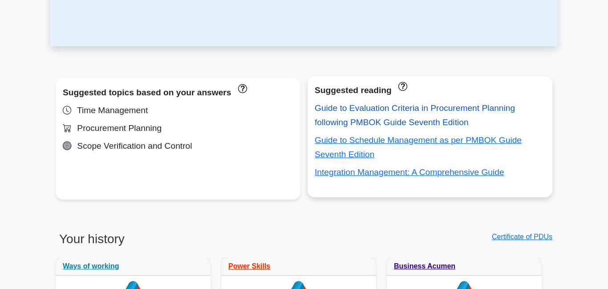
click at [396, 126] on link "Guide to Evaluation Criteria in Procurement Planning following PMBOK Guide Seve…" at bounding box center [414, 115] width 200 height 24
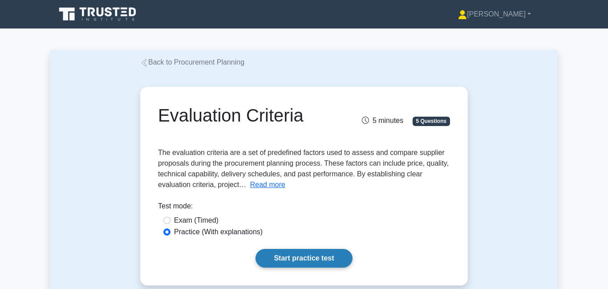
click at [295, 254] on link "Start practice test" at bounding box center [303, 258] width 97 height 19
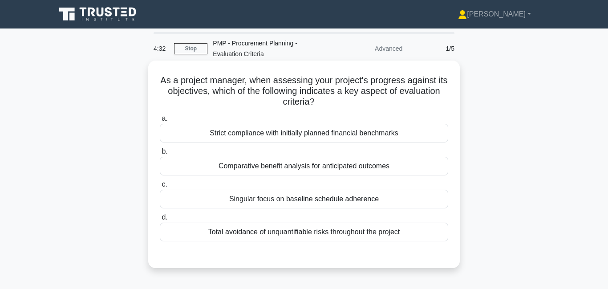
click at [308, 169] on div "Comparative benefit analysis for anticipated outcomes" at bounding box center [304, 166] width 288 height 19
click at [160, 154] on input "b. Comparative benefit analysis for anticipated outcomes" at bounding box center [160, 152] width 0 height 6
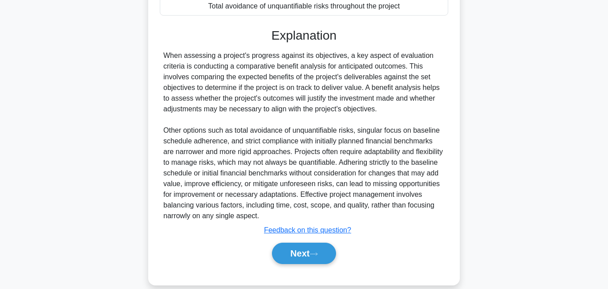
scroll to position [239, 0]
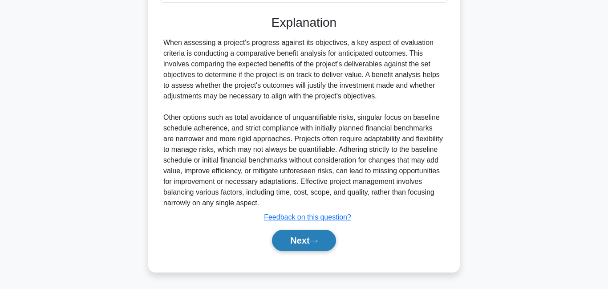
click at [311, 239] on button "Next" at bounding box center [304, 240] width 64 height 21
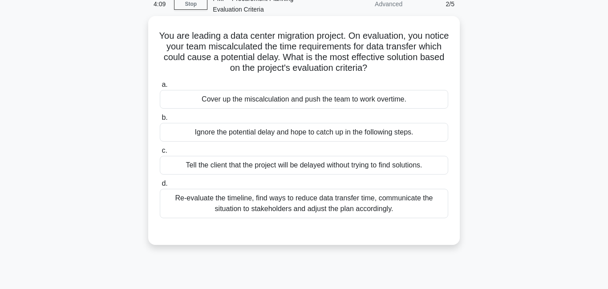
scroll to position [48, 0]
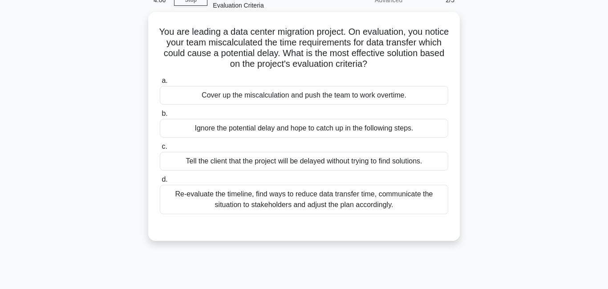
click at [293, 201] on div "Re-evaluate the timeline, find ways to reduce data transfer time, communicate t…" at bounding box center [304, 199] width 288 height 29
click at [160, 182] on input "d. Re-evaluate the timeline, find ways to reduce data transfer time, communicat…" at bounding box center [160, 180] width 0 height 6
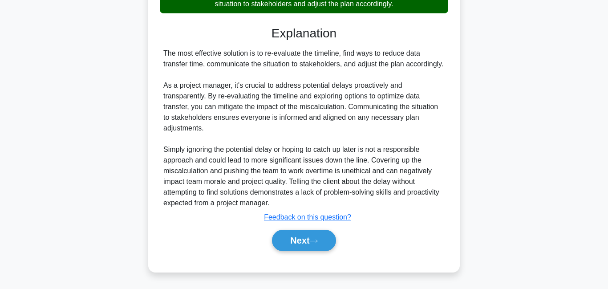
scroll to position [260, 0]
click at [296, 234] on button "Next" at bounding box center [304, 240] width 64 height 21
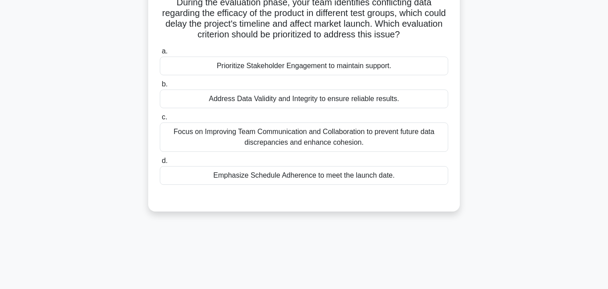
scroll to position [91, 0]
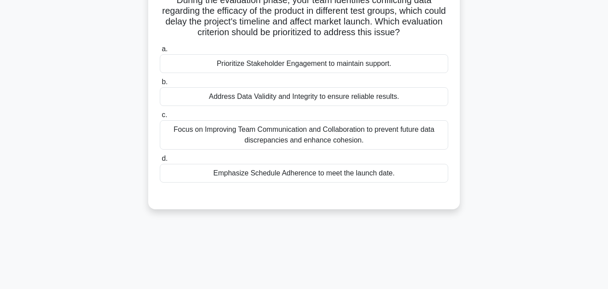
click at [259, 102] on div "Address Data Validity and Integrity to ensure reliable results." at bounding box center [304, 96] width 288 height 19
click at [160, 85] on input "b. Address Data Validity and Integrity to ensure reliable results." at bounding box center [160, 82] width 0 height 6
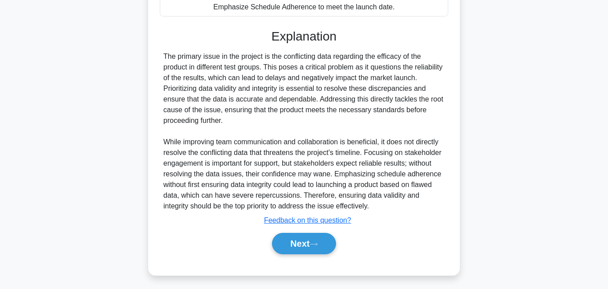
scroll to position [260, 0]
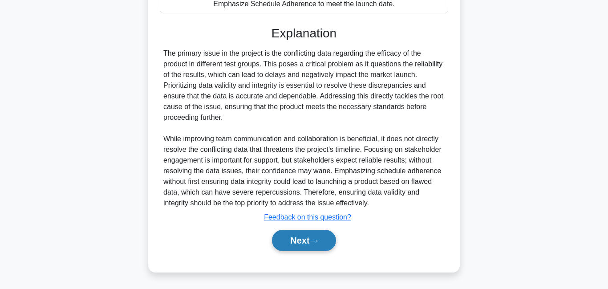
click at [294, 239] on button "Next" at bounding box center [304, 240] width 64 height 21
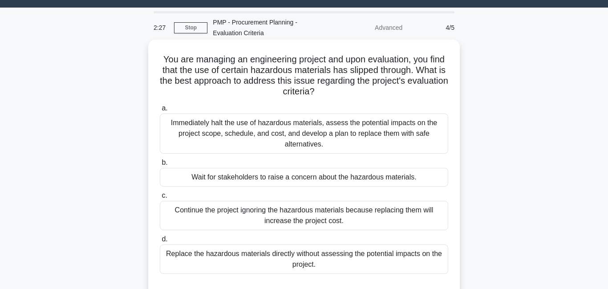
scroll to position [27, 0]
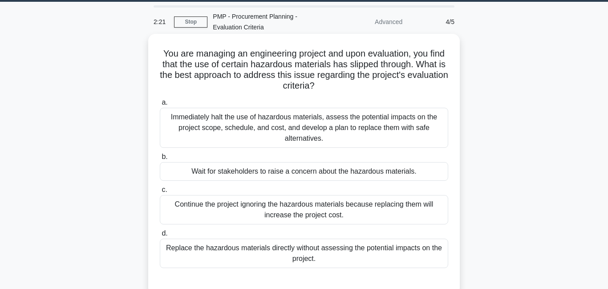
click at [258, 136] on div "Immediately halt the use of hazardous materials, assess the potential impacts o…" at bounding box center [304, 128] width 288 height 40
click at [160, 105] on input "a. Immediately halt the use of hazardous materials, assess the potential impact…" at bounding box center [160, 103] width 0 height 6
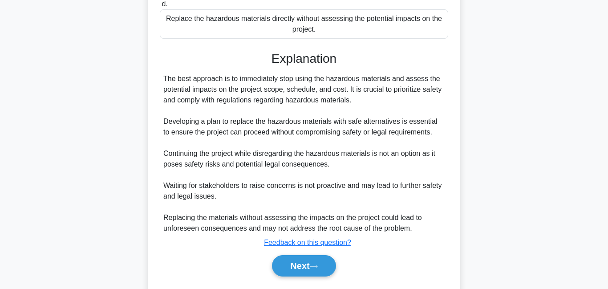
scroll to position [282, 0]
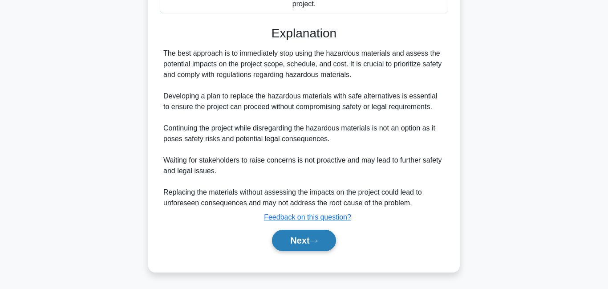
click at [305, 238] on button "Next" at bounding box center [304, 240] width 64 height 21
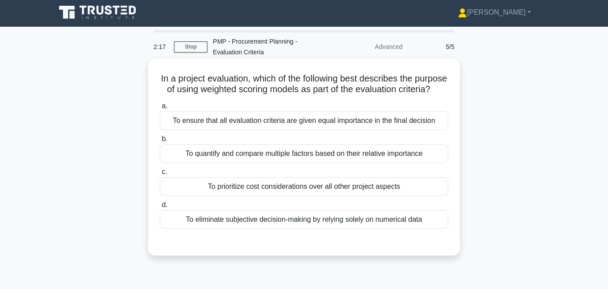
scroll to position [0, 0]
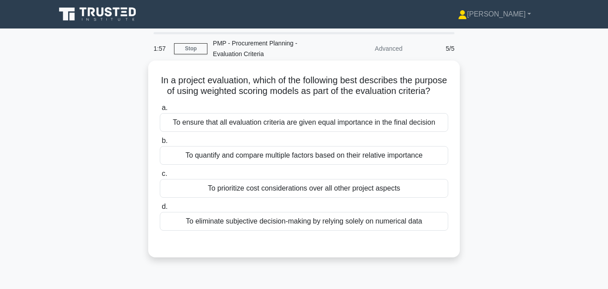
click at [286, 159] on div "To quantify and compare multiple factors based on their relative importance" at bounding box center [304, 155] width 288 height 19
click at [160, 144] on input "b. To quantify and compare multiple factors based on their relative importance" at bounding box center [160, 141] width 0 height 6
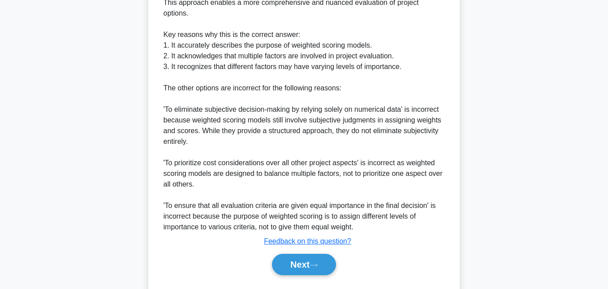
scroll to position [335, 0]
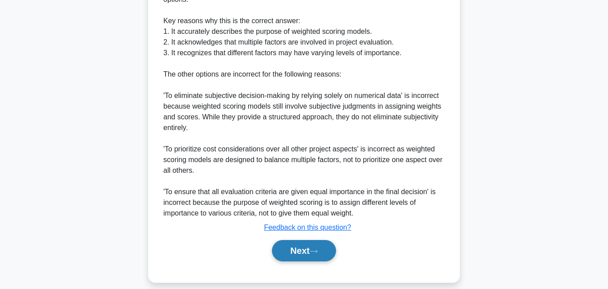
click at [288, 245] on button "Next" at bounding box center [304, 250] width 64 height 21
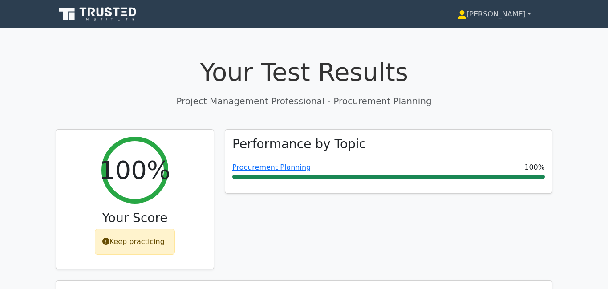
click at [509, 16] on link "[PERSON_NAME]" at bounding box center [494, 14] width 116 height 18
click at [498, 32] on link "Profile" at bounding box center [471, 35] width 70 height 14
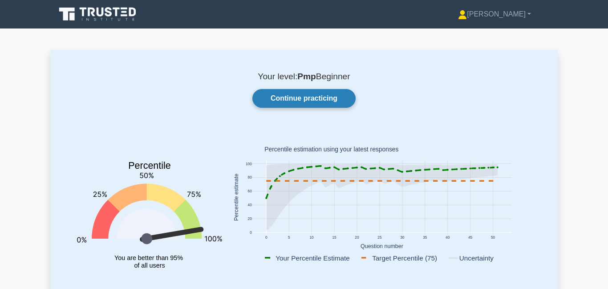
click at [295, 97] on link "Continue practicing" at bounding box center [303, 98] width 103 height 19
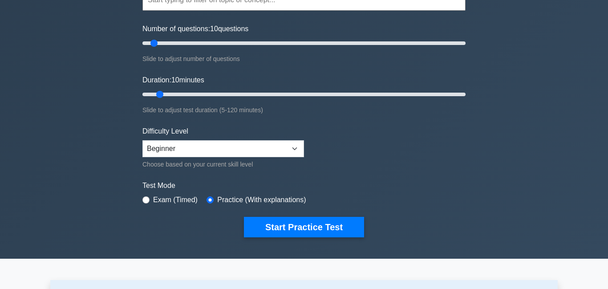
scroll to position [124, 0]
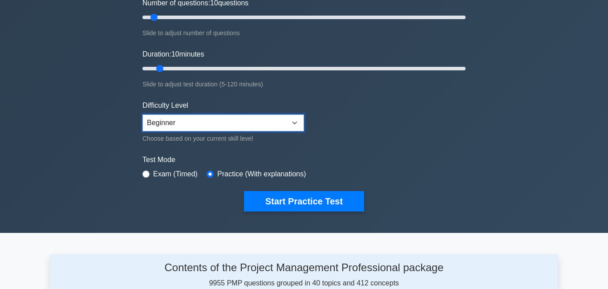
click at [285, 119] on select "Beginner Intermediate Expert" at bounding box center [222, 122] width 161 height 17
click at [142, 114] on select "Beginner Intermediate Expert" at bounding box center [222, 122] width 161 height 17
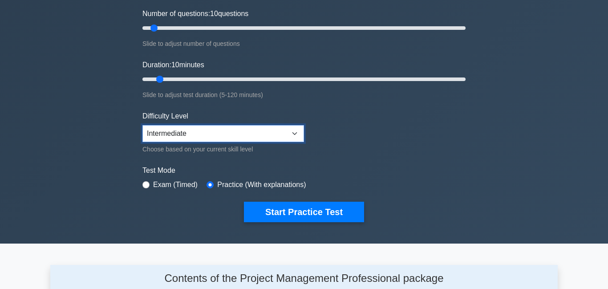
scroll to position [103, 0]
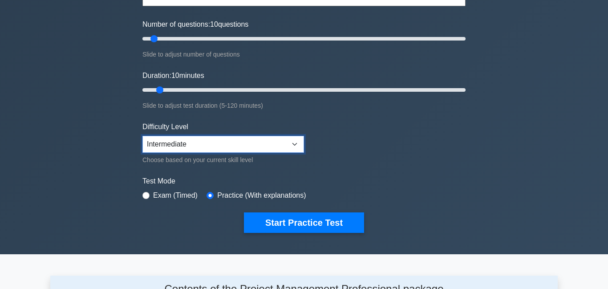
click at [294, 143] on select "Beginner Intermediate Expert" at bounding box center [222, 144] width 161 height 17
select select "expert"
click at [142, 136] on select "Beginner Intermediate Expert" at bounding box center [222, 144] width 161 height 17
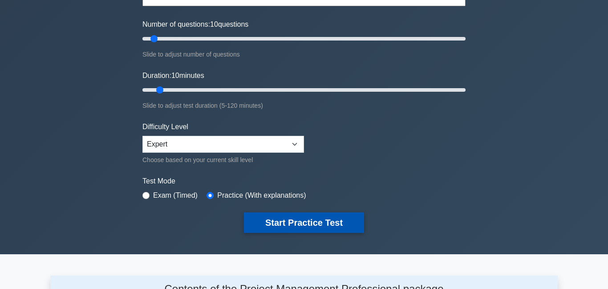
click at [331, 224] on button "Start Practice Test" at bounding box center [304, 222] width 120 height 20
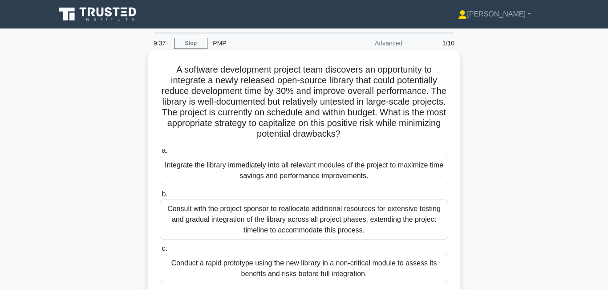
drag, startPoint x: 270, startPoint y: 67, endPoint x: 361, endPoint y: 133, distance: 112.2
click at [361, 133] on h5 "A software development project team discovers an opportunity to integrate a new…" at bounding box center [304, 102] width 290 height 76
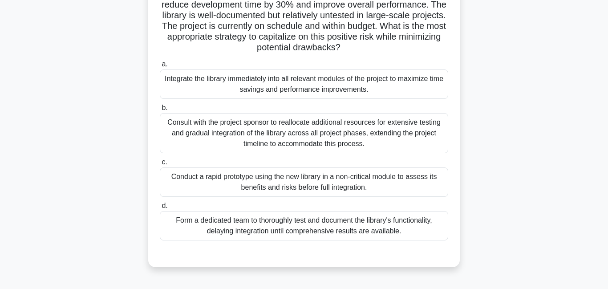
scroll to position [109, 0]
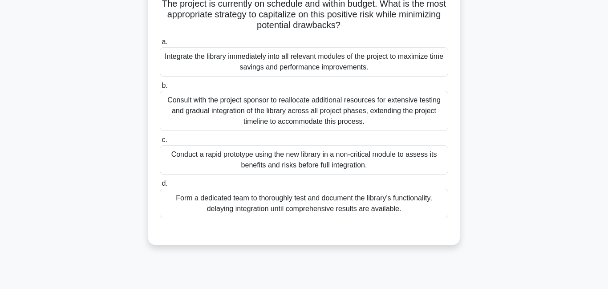
click at [347, 114] on div "Consult with the project sponsor to reallocate additional resources for extensi…" at bounding box center [304, 111] width 288 height 40
click at [160, 89] on input "b. Consult with the project sponsor to reallocate additional resources for exte…" at bounding box center [160, 86] width 0 height 6
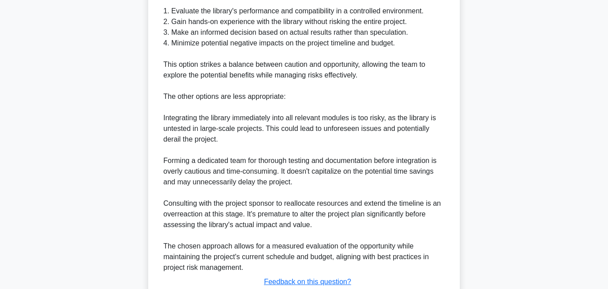
scroll to position [464, 0]
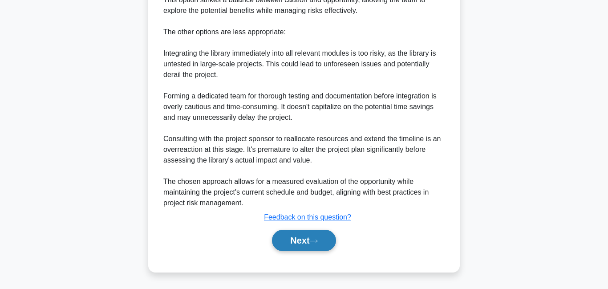
drag, startPoint x: 309, startPoint y: 238, endPoint x: 306, endPoint y: 232, distance: 7.4
click at [309, 238] on button "Next" at bounding box center [304, 240] width 64 height 21
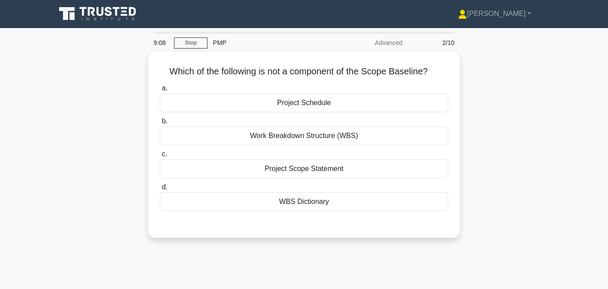
scroll to position [0, 0]
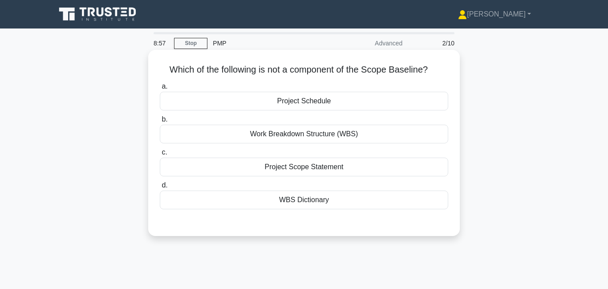
click at [308, 105] on div "Project Schedule" at bounding box center [304, 101] width 288 height 19
click at [160, 89] on input "a. Project Schedule" at bounding box center [160, 87] width 0 height 6
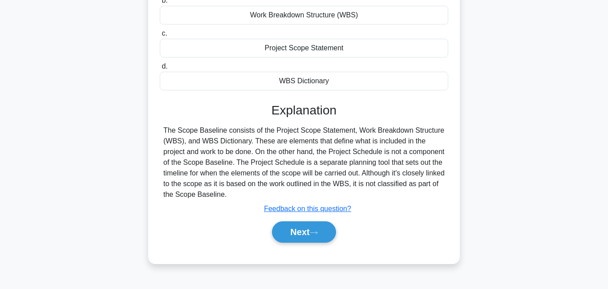
scroll to position [135, 0]
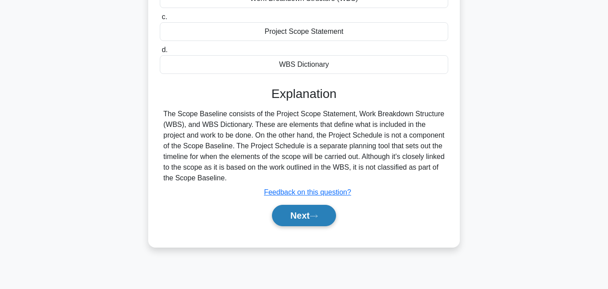
click at [305, 216] on button "Next" at bounding box center [304, 215] width 64 height 21
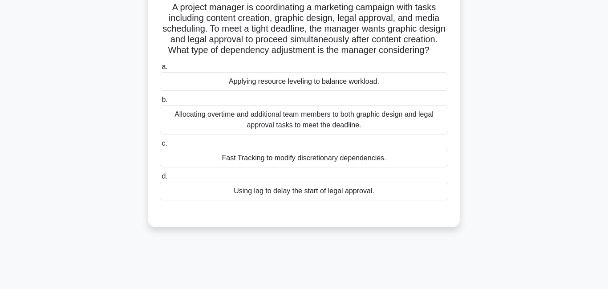
scroll to position [68, 0]
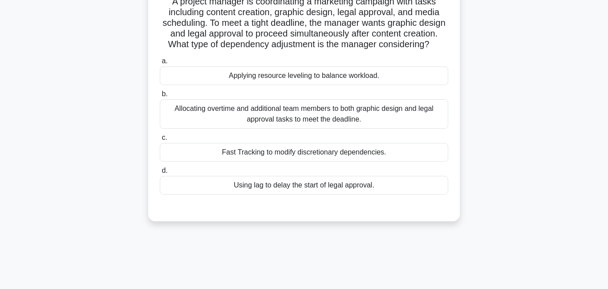
click at [315, 160] on div "Fast Tracking to modify discretionary dependencies." at bounding box center [304, 152] width 288 height 19
click at [160, 141] on input "c. Fast Tracking to modify discretionary dependencies." at bounding box center [160, 138] width 0 height 6
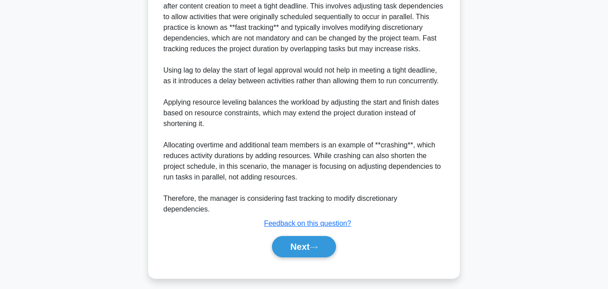
scroll to position [314, 0]
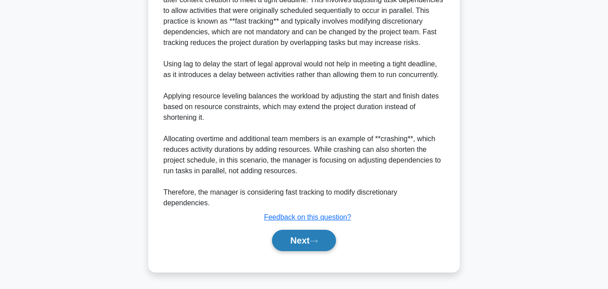
drag, startPoint x: 303, startPoint y: 242, endPoint x: 302, endPoint y: 236, distance: 6.7
click at [302, 242] on button "Next" at bounding box center [304, 240] width 64 height 21
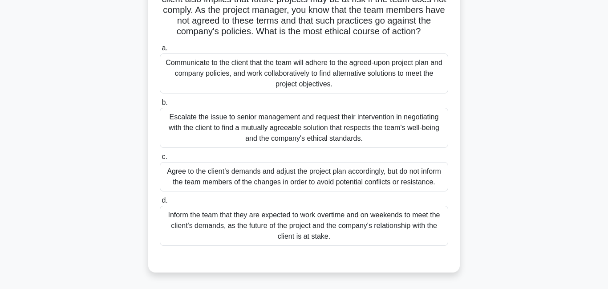
scroll to position [92, 0]
click at [252, 127] on div "Escalate the issue to senior management and request their intervention in negot…" at bounding box center [304, 127] width 288 height 40
click at [160, 105] on input "b. Escalate the issue to senior management and request their intervention in ne…" at bounding box center [160, 102] width 0 height 6
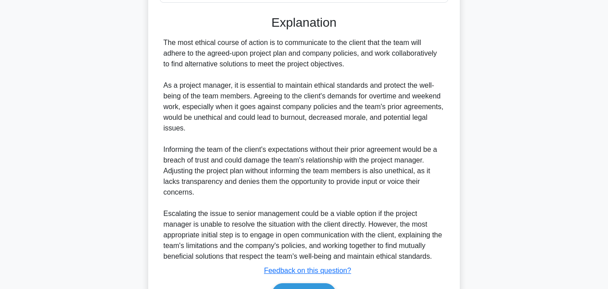
scroll to position [389, 0]
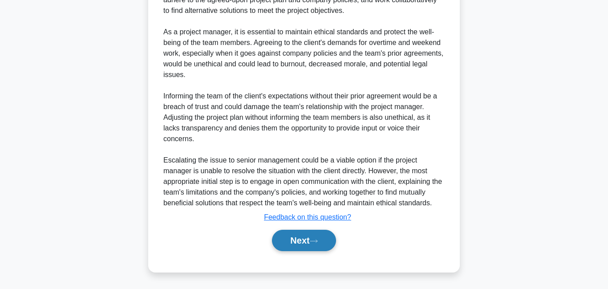
click at [290, 238] on button "Next" at bounding box center [304, 240] width 64 height 21
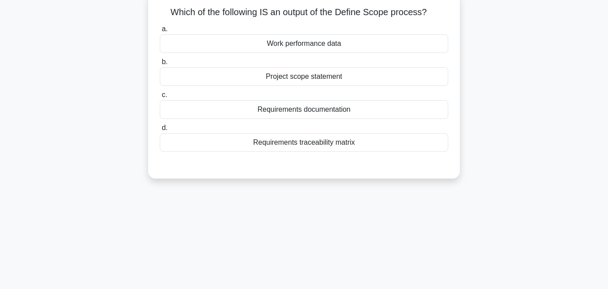
scroll to position [0, 0]
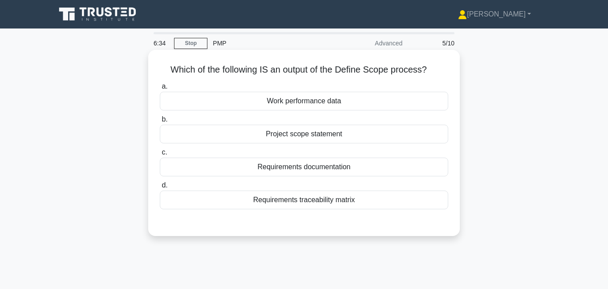
click at [257, 134] on div "Project scope statement" at bounding box center [304, 134] width 288 height 19
click at [160, 122] on input "b. Project scope statement" at bounding box center [160, 120] width 0 height 6
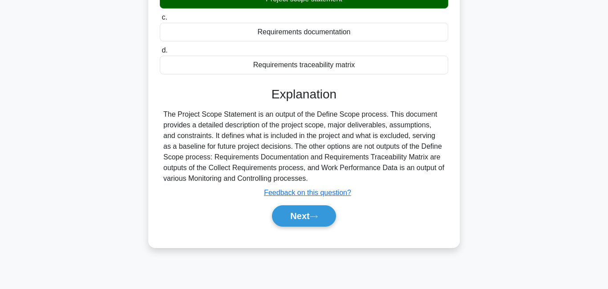
scroll to position [169, 0]
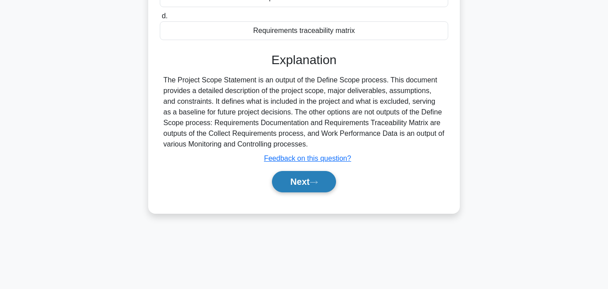
click at [299, 186] on button "Next" at bounding box center [304, 181] width 64 height 21
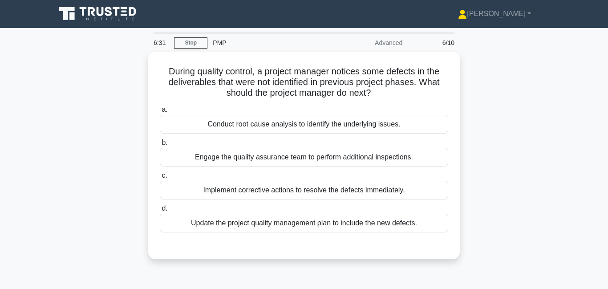
scroll to position [0, 0]
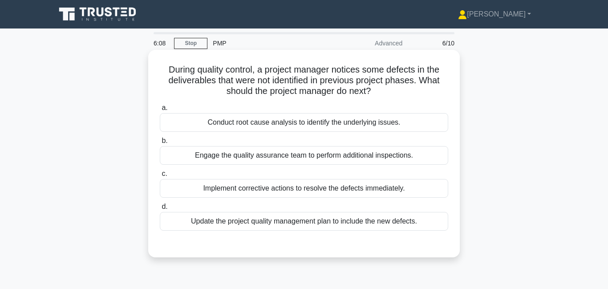
click at [213, 222] on div "Update the project quality management plan to include the new defects." at bounding box center [304, 221] width 288 height 19
click at [160, 210] on input "d. Update the project quality management plan to include the new defects." at bounding box center [160, 207] width 0 height 6
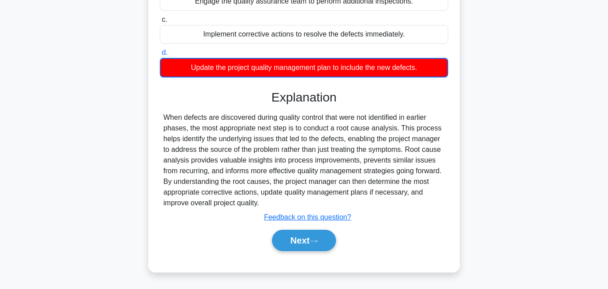
scroll to position [192, 0]
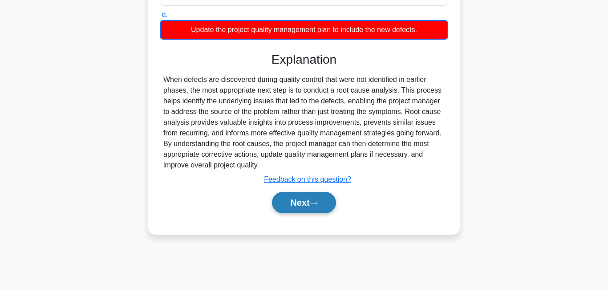
click at [306, 207] on button "Next" at bounding box center [304, 202] width 64 height 21
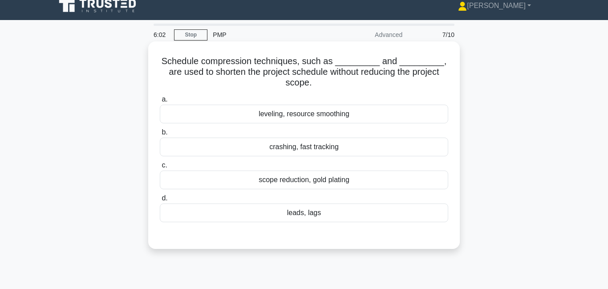
scroll to position [0, 0]
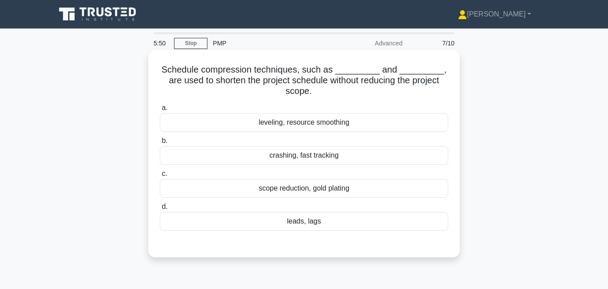
click at [277, 155] on div "crashing, fast tracking" at bounding box center [304, 155] width 288 height 19
click at [160, 144] on input "b. crashing, fast tracking" at bounding box center [160, 141] width 0 height 6
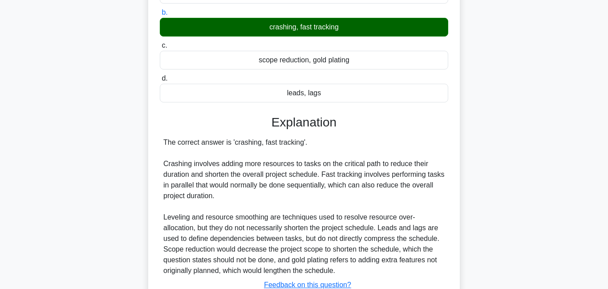
scroll to position [196, 0]
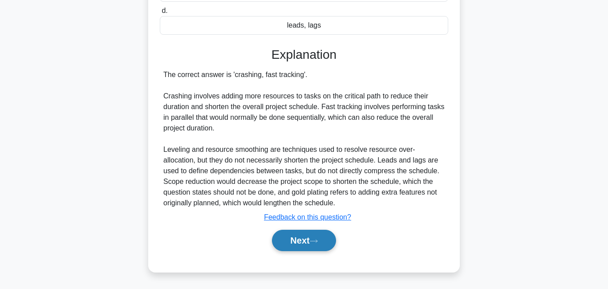
drag, startPoint x: 314, startPoint y: 240, endPoint x: 310, endPoint y: 235, distance: 6.3
click at [311, 239] on button "Next" at bounding box center [304, 240] width 64 height 21
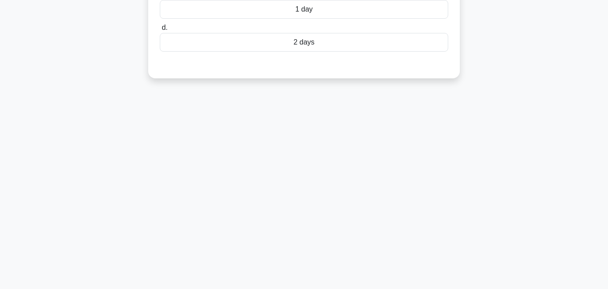
scroll to position [0, 0]
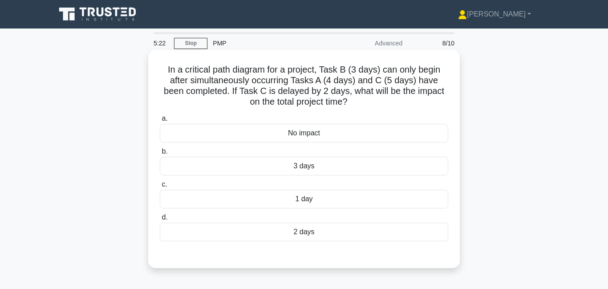
click at [267, 236] on div "2 days" at bounding box center [304, 231] width 288 height 19
click at [160, 220] on input "d. 2 days" at bounding box center [160, 217] width 0 height 6
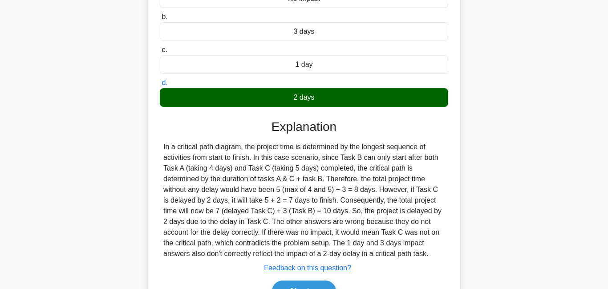
scroll to position [192, 0]
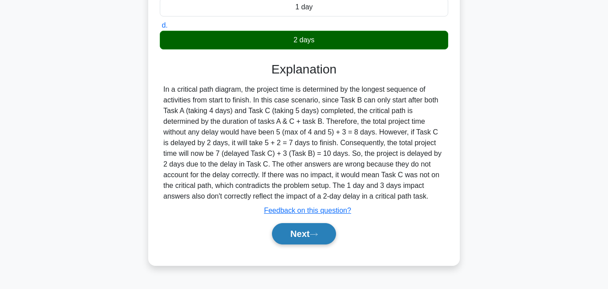
click at [303, 243] on button "Next" at bounding box center [304, 233] width 64 height 21
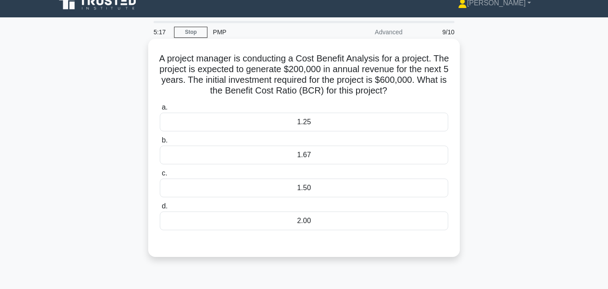
scroll to position [0, 0]
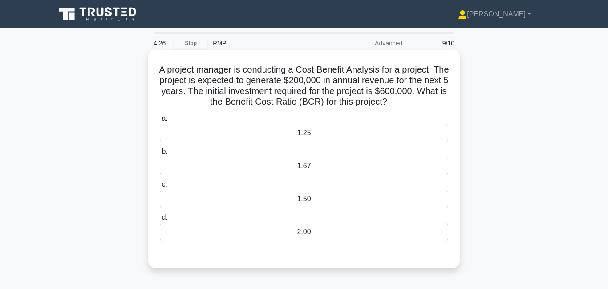
click at [336, 173] on div "1.67" at bounding box center [304, 166] width 288 height 19
click at [160, 154] on input "b. 1.67" at bounding box center [160, 152] width 0 height 6
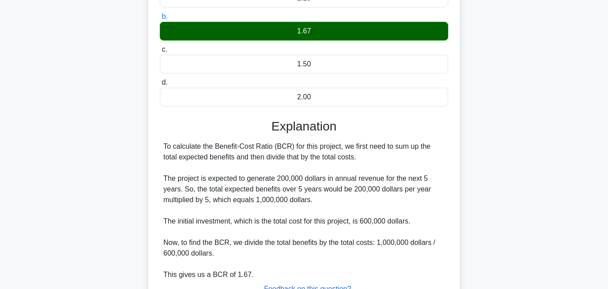
scroll to position [207, 0]
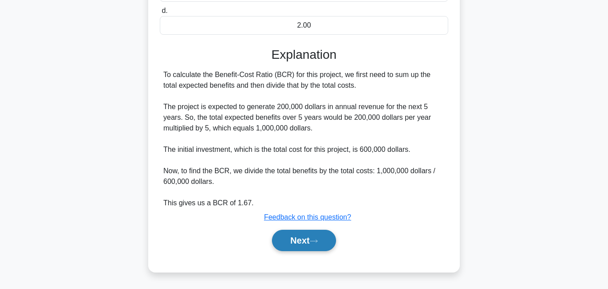
click at [274, 238] on button "Next" at bounding box center [304, 240] width 64 height 21
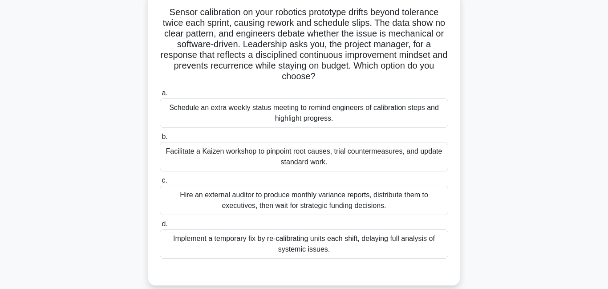
scroll to position [1, 0]
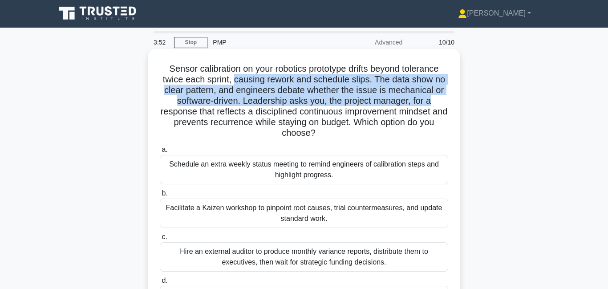
drag, startPoint x: 235, startPoint y: 80, endPoint x: 435, endPoint y: 101, distance: 201.3
click at [435, 101] on h5 "Sensor calibration on your robotics prototype drifts beyond tolerance twice eac…" at bounding box center [304, 101] width 290 height 76
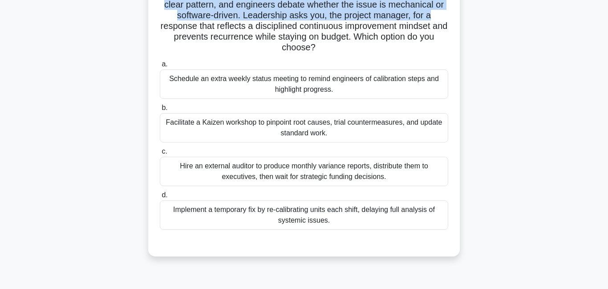
scroll to position [91, 0]
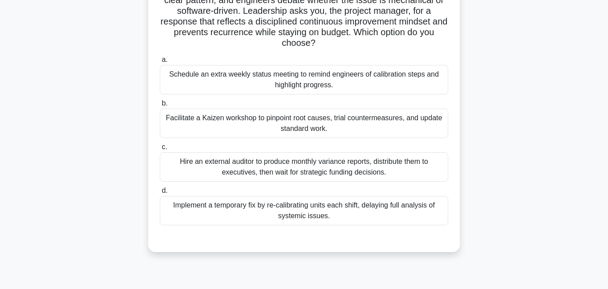
click at [221, 133] on div "Facilitate a Kaizen workshop to pinpoint root causes, trial countermeasures, an…" at bounding box center [304, 123] width 288 height 29
click at [160, 106] on input "b. Facilitate a Kaizen workshop to pinpoint root causes, trial countermeasures,…" at bounding box center [160, 104] width 0 height 6
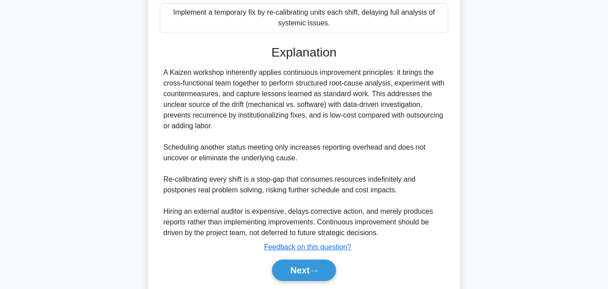
scroll to position [300, 0]
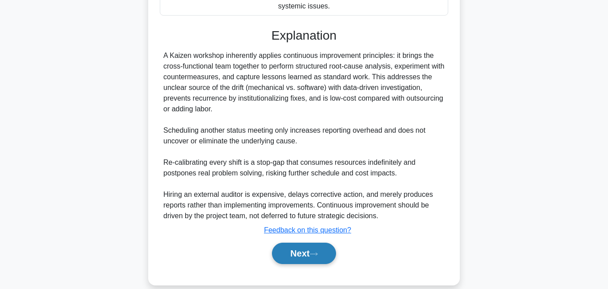
click at [300, 257] on button "Next" at bounding box center [304, 252] width 64 height 21
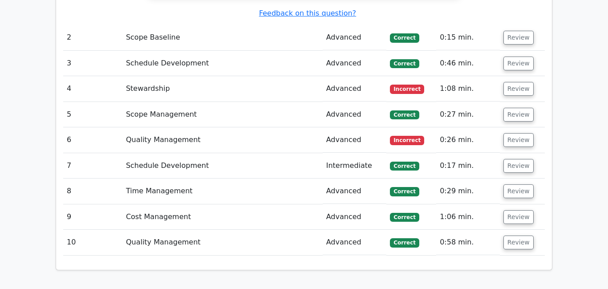
scroll to position [1241, 0]
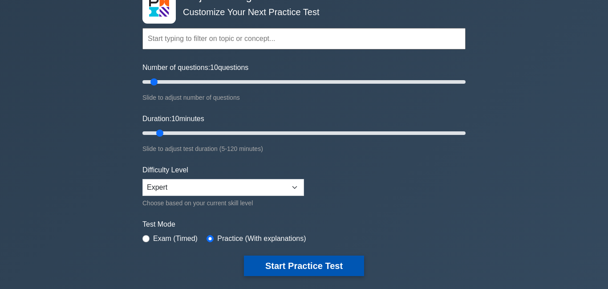
scroll to position [80, 0]
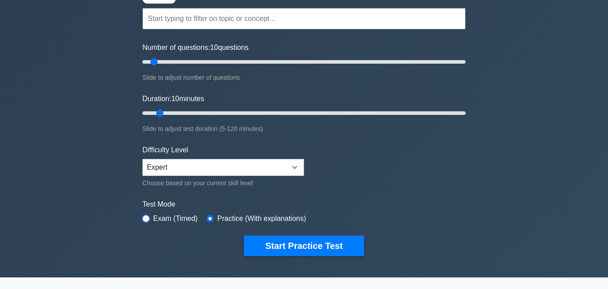
click at [147, 218] on input "radio" at bounding box center [145, 218] width 7 height 7
radio input "true"
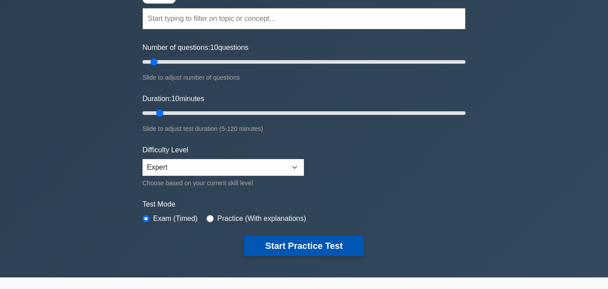
click at [294, 248] on button "Start Practice Test" at bounding box center [304, 245] width 120 height 20
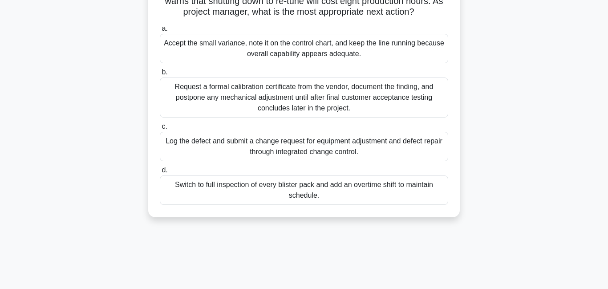
scroll to position [114, 0]
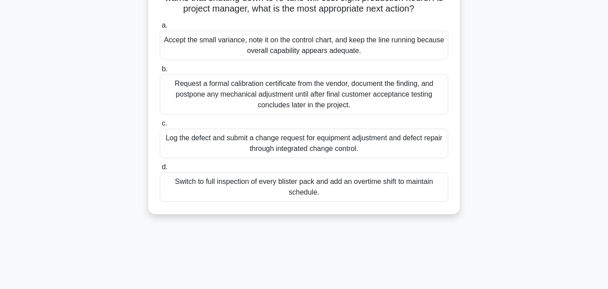
click at [261, 150] on div "Log the defect and submit a change request for equipment adjustment and defect …" at bounding box center [304, 143] width 288 height 29
click at [160, 126] on input "c. Log the defect and submit a change request for equipment adjustment and defe…" at bounding box center [160, 124] width 0 height 6
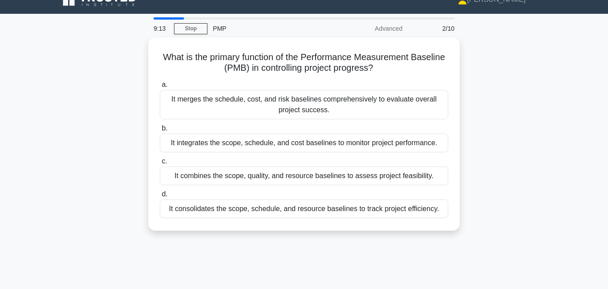
scroll to position [0, 0]
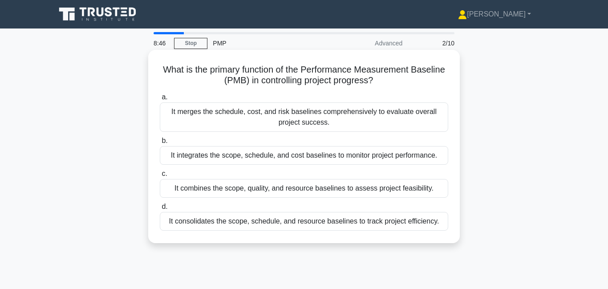
click at [314, 158] on div "It integrates the scope, schedule, and cost baselines to monitor project perfor…" at bounding box center [304, 155] width 288 height 19
click at [160, 144] on input "b. It integrates the scope, schedule, and cost baselines to monitor project per…" at bounding box center [160, 141] width 0 height 6
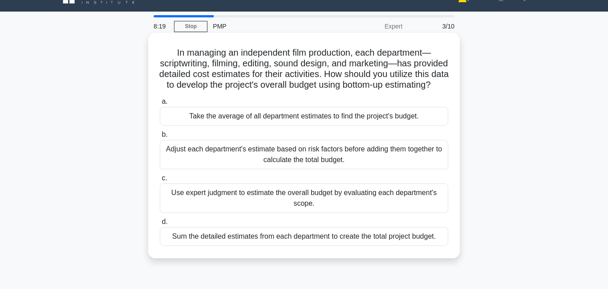
scroll to position [32, 0]
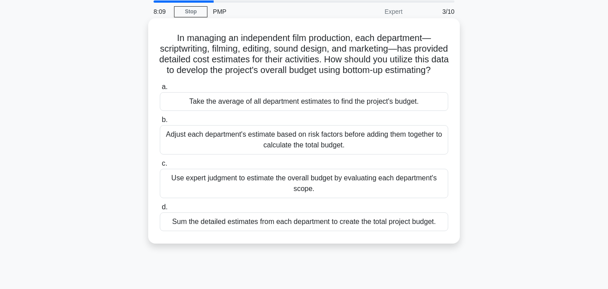
click at [312, 231] on div "Sum the detailed estimates from each department to create the total project bud…" at bounding box center [304, 221] width 288 height 19
click at [160, 210] on input "d. Sum the detailed estimates from each department to create the total project …" at bounding box center [160, 207] width 0 height 6
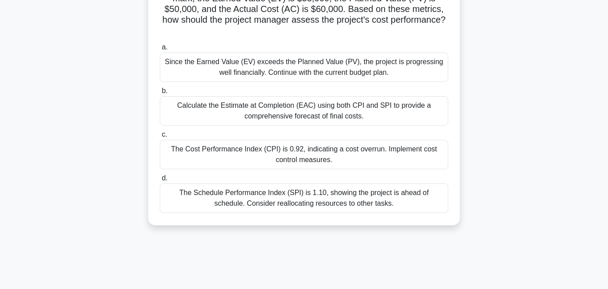
scroll to position [97, 0]
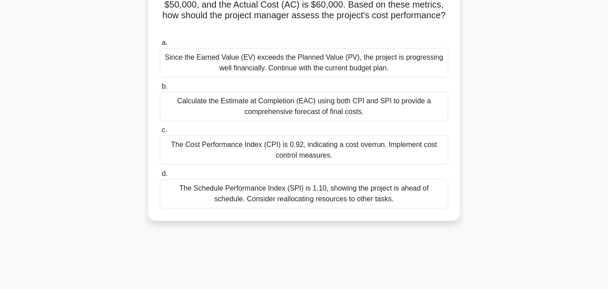
click at [271, 118] on div "Calculate the Estimate at Completion (EAC) using both CPI and SPI to provide a …" at bounding box center [304, 106] width 288 height 29
click at [160, 89] on input "b. Calculate the Estimate at Completion (EAC) using both CPI and SPI to provide…" at bounding box center [160, 87] width 0 height 6
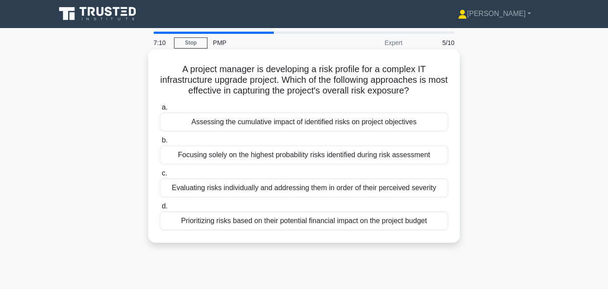
scroll to position [0, 0]
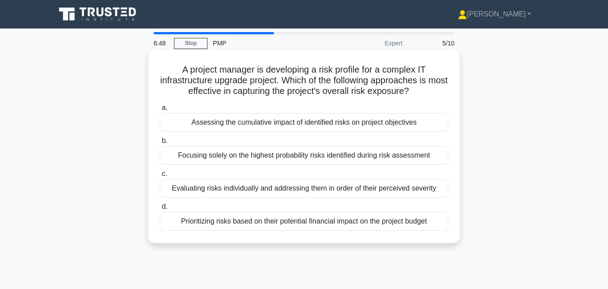
click at [268, 190] on div "Evaluating risks individually and addressing them in order of their perceived s…" at bounding box center [304, 188] width 288 height 19
click at [160, 177] on input "c. Evaluating risks individually and addressing them in order of their perceive…" at bounding box center [160, 174] width 0 height 6
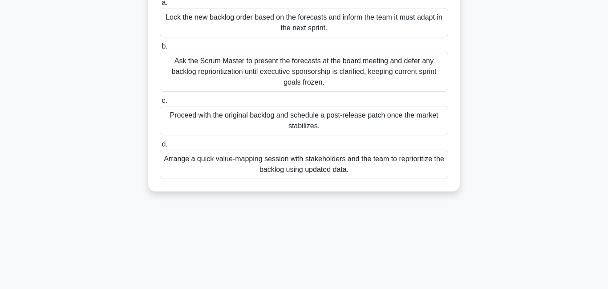
scroll to position [152, 0]
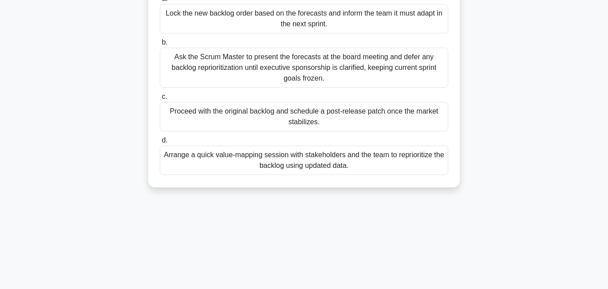
click at [211, 158] on div "Arrange a quick value-mapping session with stakeholders and the team to reprior…" at bounding box center [304, 159] width 288 height 29
click at [160, 143] on input "d. Arrange a quick value-mapping session with stakeholders and the team to repr…" at bounding box center [160, 140] width 0 height 6
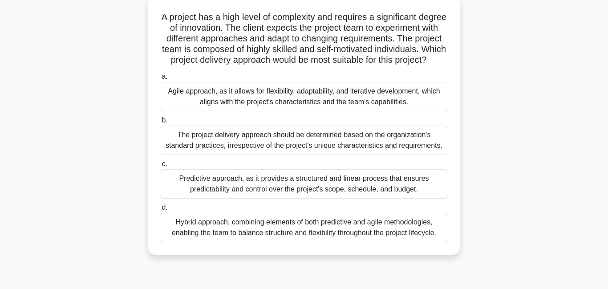
scroll to position [69, 0]
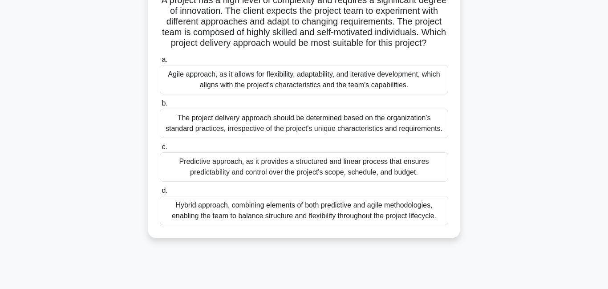
click at [243, 77] on div "Agile approach, as it allows for flexibility, adaptability, and iterative devel…" at bounding box center [304, 79] width 288 height 29
click at [160, 63] on input "a. Agile approach, as it allows for flexibility, adaptability, and iterative de…" at bounding box center [160, 60] width 0 height 6
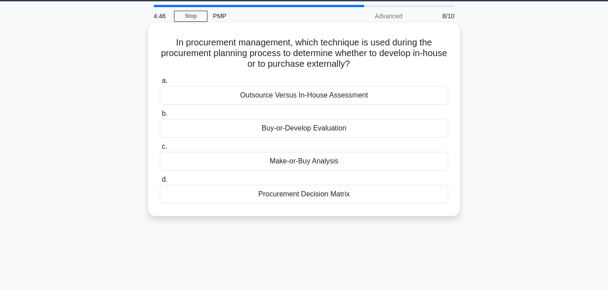
scroll to position [0, 0]
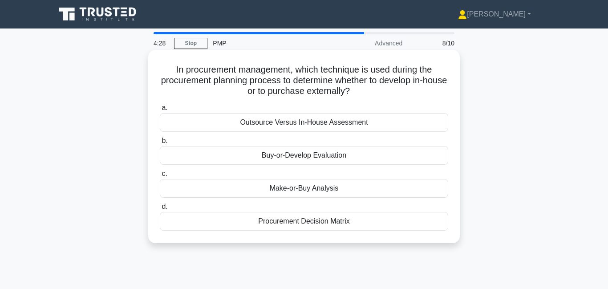
click at [278, 194] on div "Make-or-Buy Analysis" at bounding box center [304, 188] width 288 height 19
click at [160, 177] on input "c. Make-or-Buy Analysis" at bounding box center [160, 174] width 0 height 6
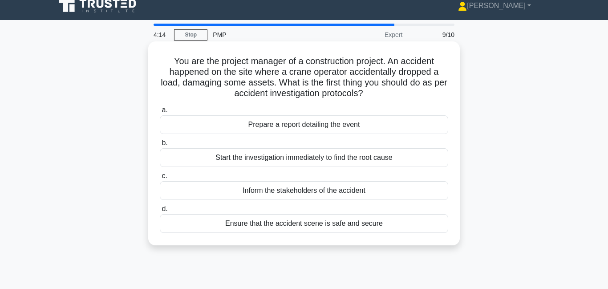
scroll to position [10, 0]
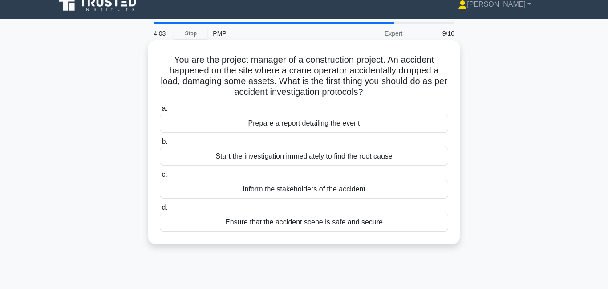
click at [282, 221] on div "Ensure that the accident scene is safe and secure" at bounding box center [304, 222] width 288 height 19
click at [160, 210] on input "d. Ensure that the accident scene is safe and secure" at bounding box center [160, 208] width 0 height 6
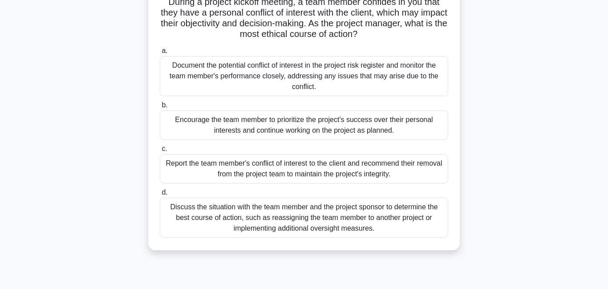
scroll to position [71, 0]
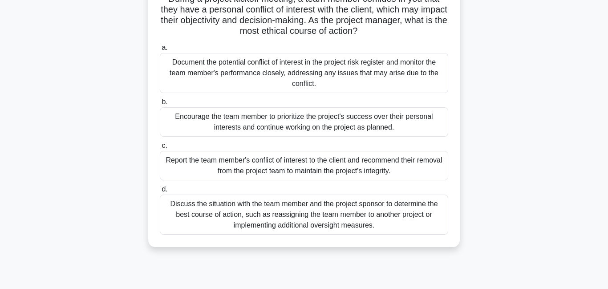
click at [228, 219] on div "Discuss the situation with the team member and the project sponsor to determine…" at bounding box center [304, 214] width 288 height 40
click at [160, 192] on input "d. Discuss the situation with the team member and the project sponsor to determ…" at bounding box center [160, 189] width 0 height 6
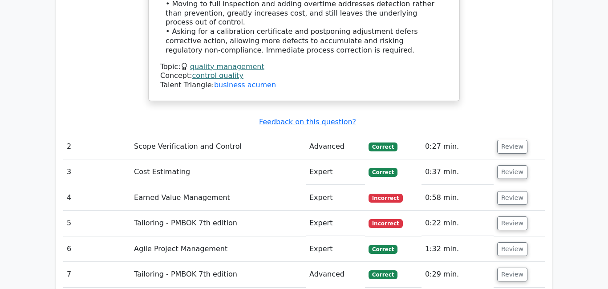
scroll to position [1032, 0]
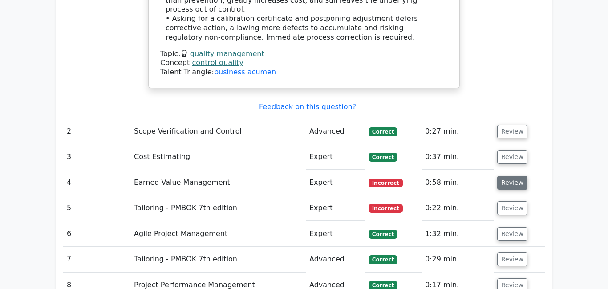
click at [499, 176] on button "Review" at bounding box center [512, 183] width 30 height 14
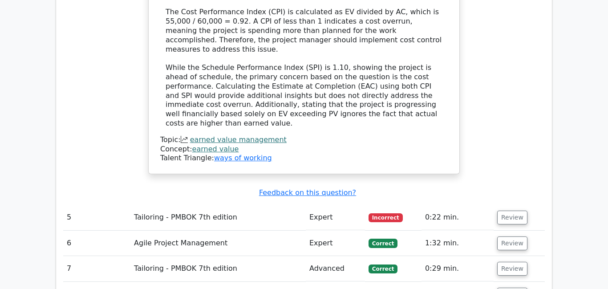
scroll to position [1511, 0]
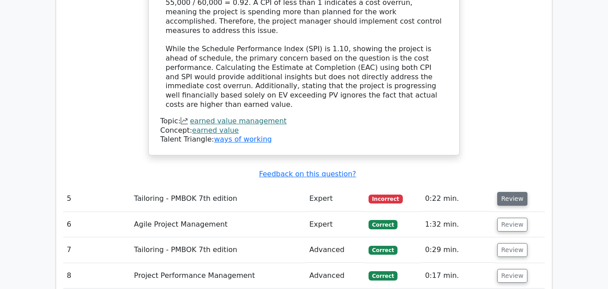
click at [507, 192] on button "Review" at bounding box center [512, 199] width 30 height 14
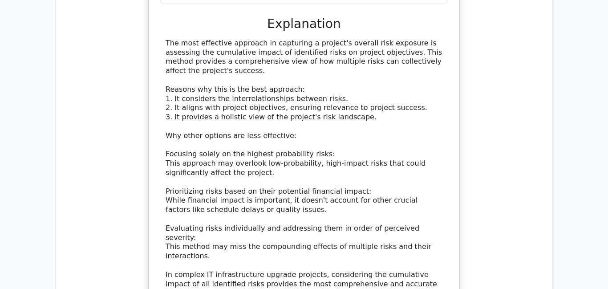
scroll to position [1924, 0]
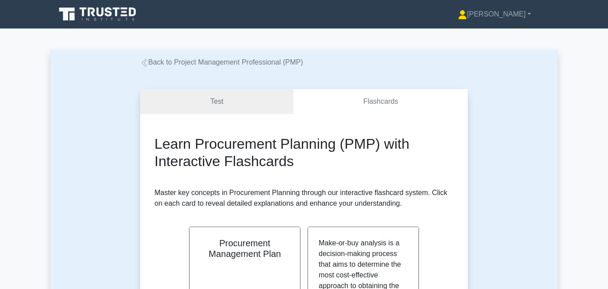
scroll to position [336, 0]
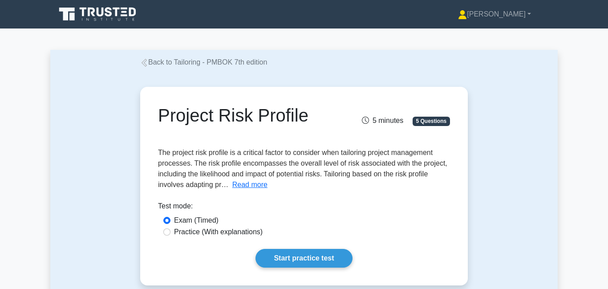
click at [215, 236] on label "Practice (With explanations)" at bounding box center [218, 231] width 89 height 11
click at [170, 235] on input "Practice (With explanations)" at bounding box center [166, 231] width 7 height 7
radio input "true"
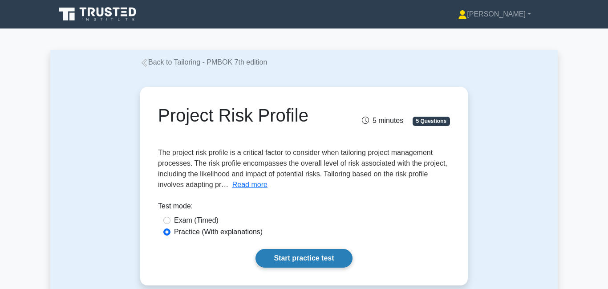
click at [309, 255] on link "Start practice test" at bounding box center [303, 258] width 97 height 19
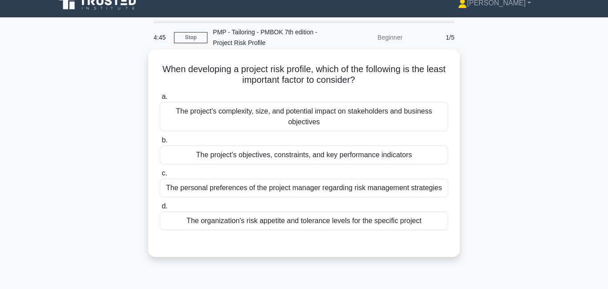
scroll to position [12, 0]
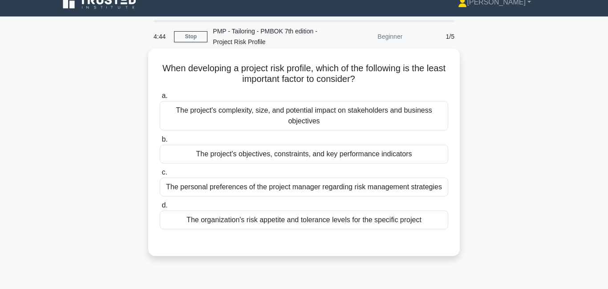
click at [249, 193] on div "The personal preferences of the project manager regarding risk management strat…" at bounding box center [304, 186] width 288 height 19
click at [160, 175] on input "c. The personal preferences of the project manager regarding risk management st…" at bounding box center [160, 172] width 0 height 6
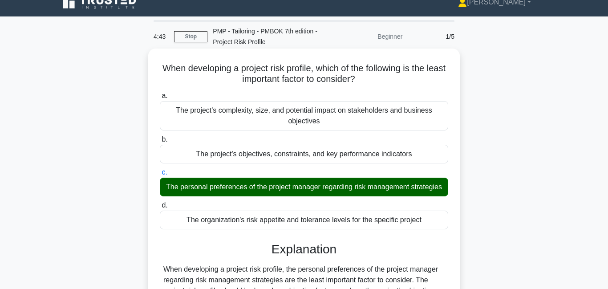
scroll to position [192, 0]
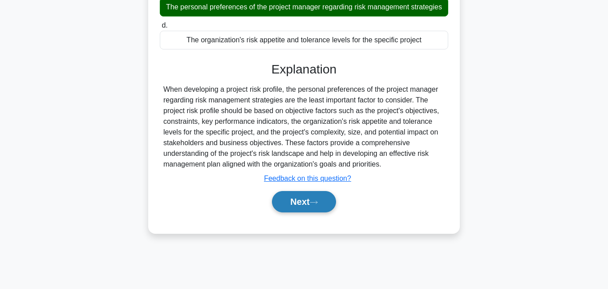
click at [299, 201] on button "Next" at bounding box center [304, 201] width 64 height 21
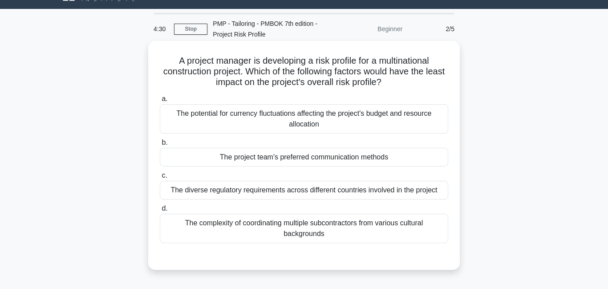
scroll to position [27, 0]
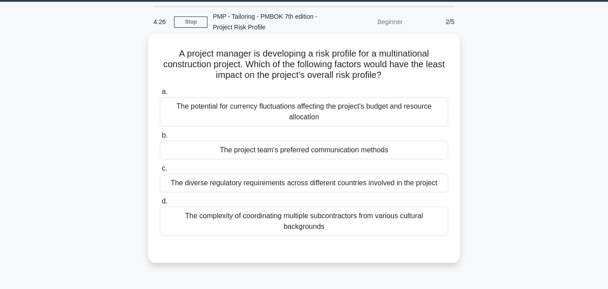
click at [270, 153] on div "The project team's preferred communication methods" at bounding box center [304, 150] width 288 height 19
click at [160, 138] on input "b. The project team's preferred communication methods" at bounding box center [160, 136] width 0 height 6
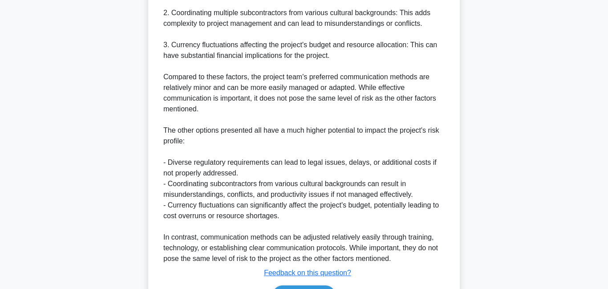
scroll to position [442, 0]
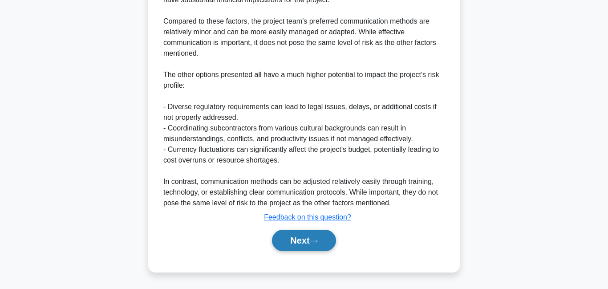
click at [301, 238] on button "Next" at bounding box center [304, 240] width 64 height 21
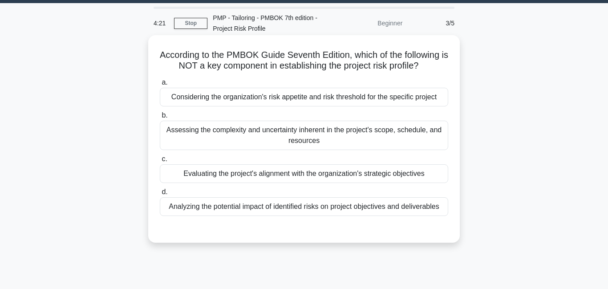
scroll to position [0, 0]
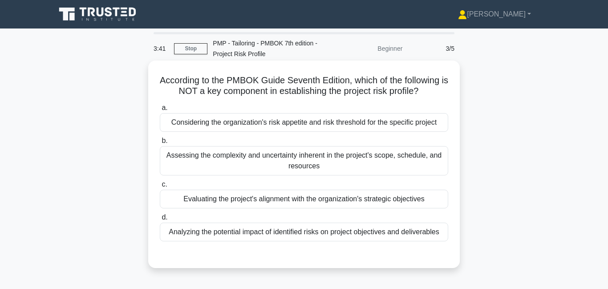
click at [234, 206] on div "Evaluating the project's alignment with the organization's strategic objectives" at bounding box center [304, 198] width 288 height 19
click at [160, 187] on input "c. Evaluating the project's alignment with the organization's strategic objecti…" at bounding box center [160, 184] width 0 height 6
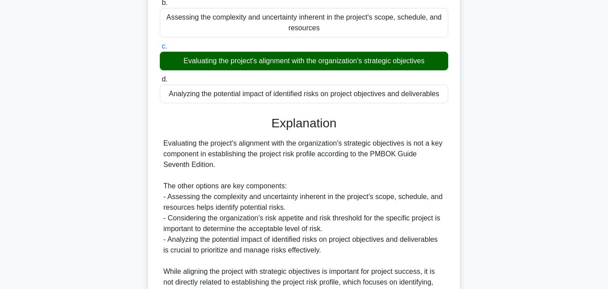
scroll to position [228, 0]
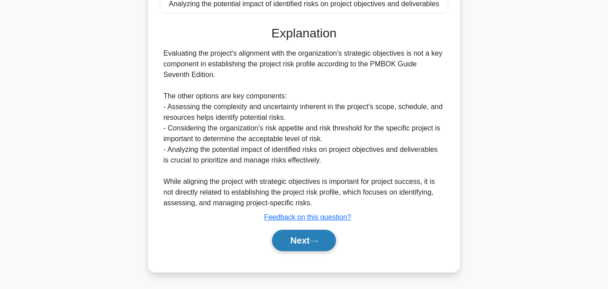
click at [288, 246] on button "Next" at bounding box center [304, 240] width 64 height 21
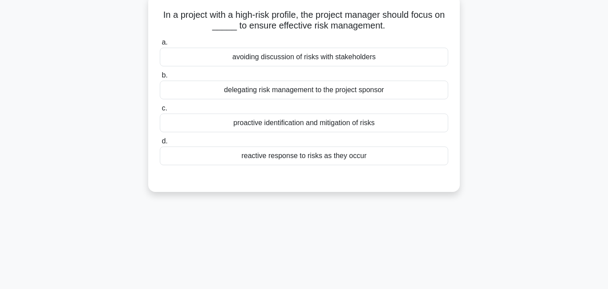
scroll to position [0, 0]
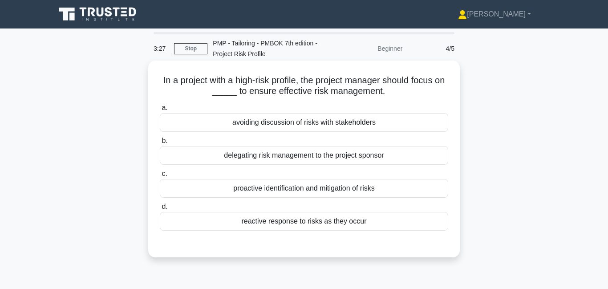
click at [247, 190] on div "proactive identification and mitigation of risks" at bounding box center [304, 188] width 288 height 19
click at [160, 177] on input "c. proactive identification and mitigation of risks" at bounding box center [160, 174] width 0 height 6
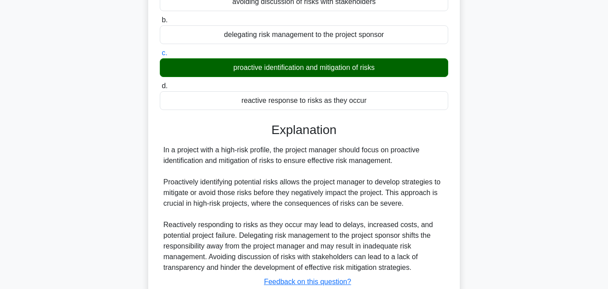
scroll to position [192, 0]
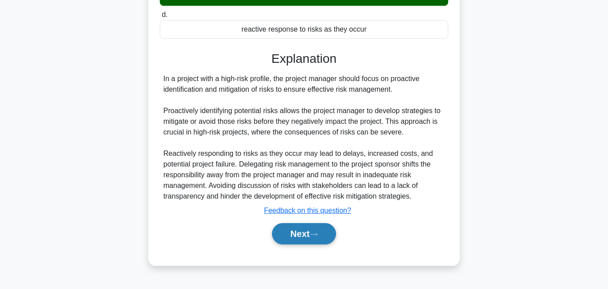
click at [292, 236] on button "Next" at bounding box center [304, 233] width 64 height 21
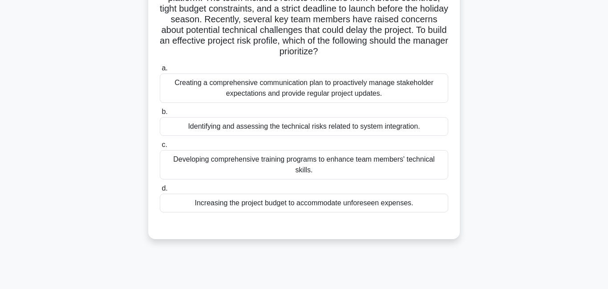
scroll to position [96, 0]
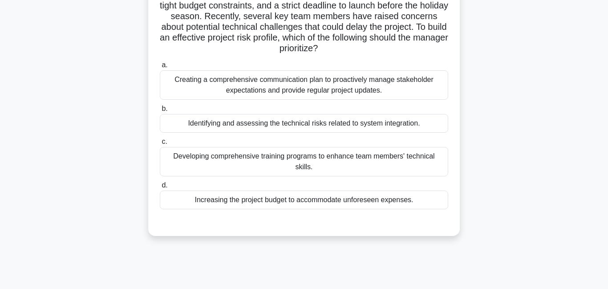
click at [212, 128] on div "Identifying and assessing the technical risks related to system integration." at bounding box center [304, 123] width 288 height 19
click at [160, 112] on input "b. Identifying and assessing the technical risks related to system integration." at bounding box center [160, 109] width 0 height 6
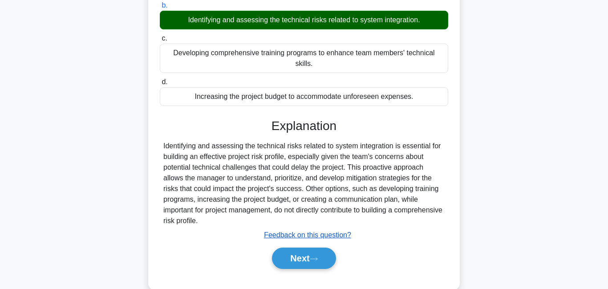
scroll to position [207, 0]
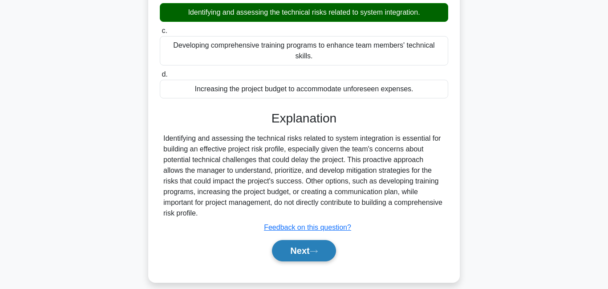
click at [309, 243] on button "Next" at bounding box center [304, 250] width 64 height 21
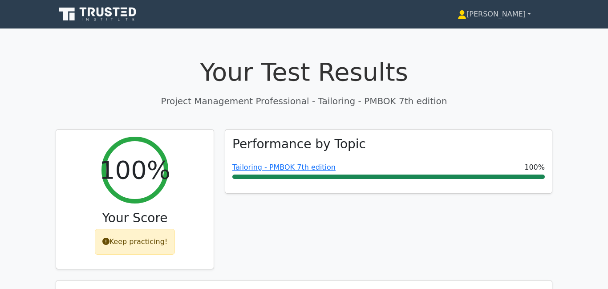
click at [512, 12] on link "[PERSON_NAME]" at bounding box center [494, 14] width 116 height 18
click at [496, 34] on link "Profile" at bounding box center [471, 35] width 70 height 14
